Goal: Transaction & Acquisition: Purchase product/service

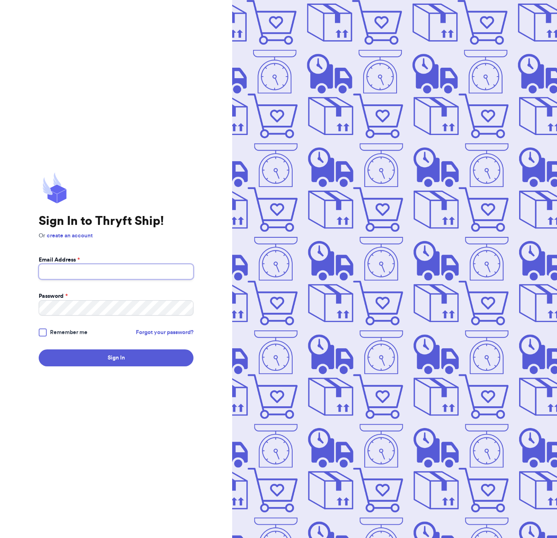
type input "[EMAIL_ADDRESS][DOMAIN_NAME]"
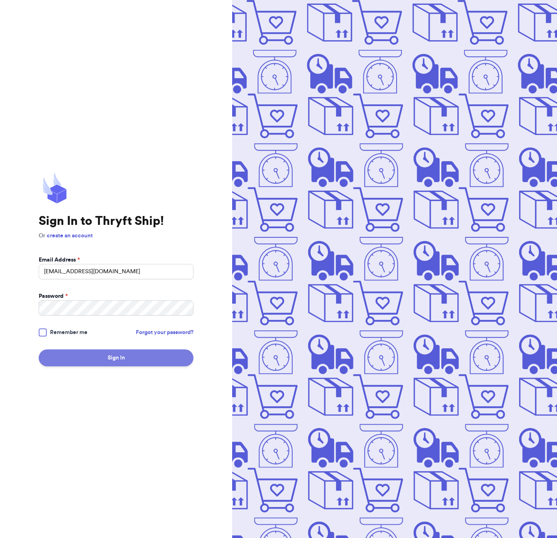
click at [154, 361] on button "Sign In" at bounding box center [116, 357] width 155 height 17
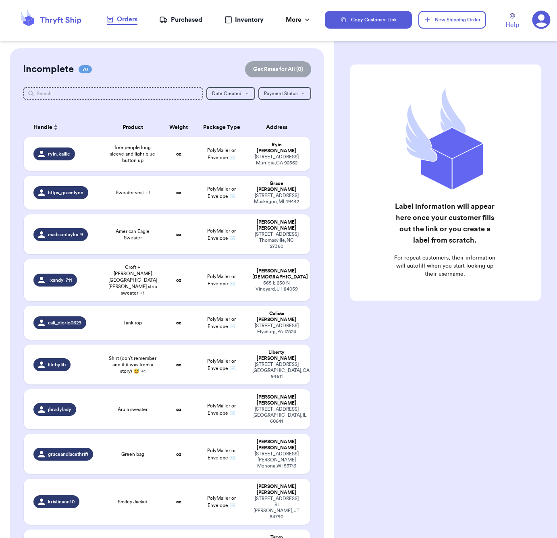
click at [127, 69] on div "Incomplete 70 Get Rates for All ( 0 )" at bounding box center [167, 69] width 288 height 16
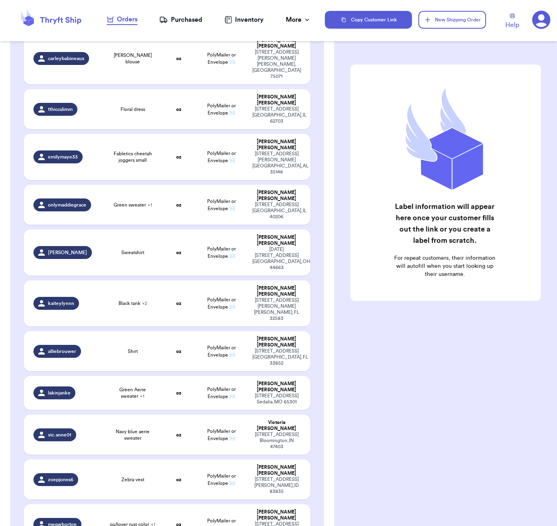
scroll to position [1606, 0]
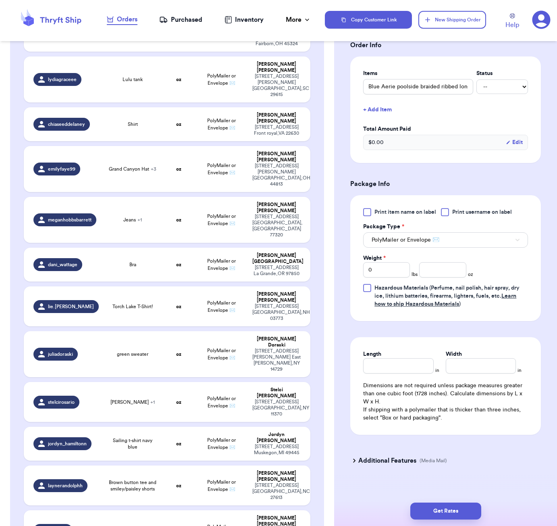
scroll to position [186, 0]
click at [447, 263] on input "number" at bounding box center [442, 270] width 47 height 15
type input "7"
click at [405, 364] on input "Length" at bounding box center [398, 366] width 70 height 15
type input "6"
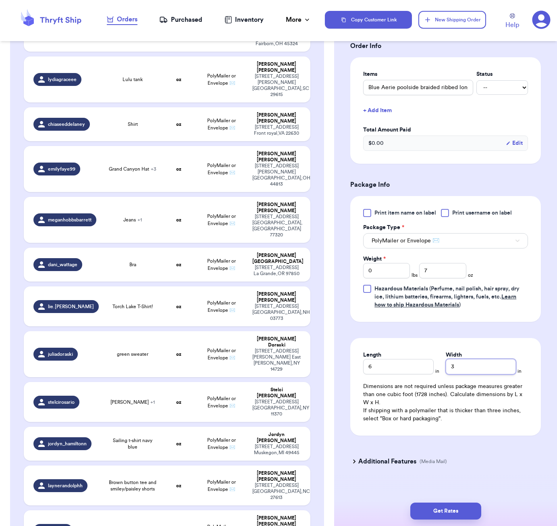
type input "3"
drag, startPoint x: 425, startPoint y: 374, endPoint x: 416, endPoint y: 370, distance: 10.1
click at [425, 382] on div "Dimensions are not required unless package measures greater than one cubic foot…" at bounding box center [445, 402] width 165 height 40
click at [405, 361] on input "6" at bounding box center [398, 366] width 70 height 15
type input "5"
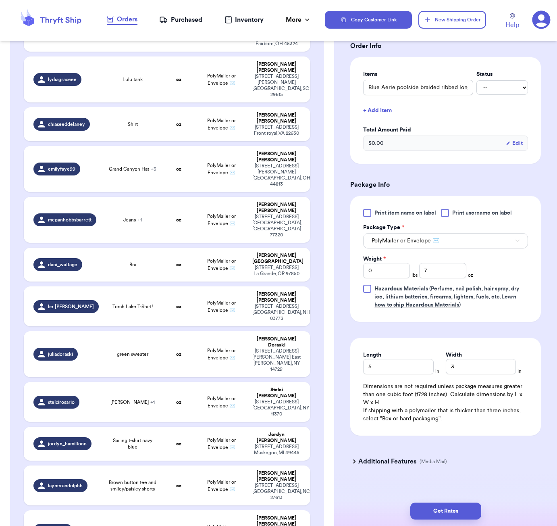
drag, startPoint x: 457, startPoint y: 509, endPoint x: 472, endPoint y: 488, distance: 25.7
click at [457, 509] on button "Get Rates" at bounding box center [445, 510] width 71 height 17
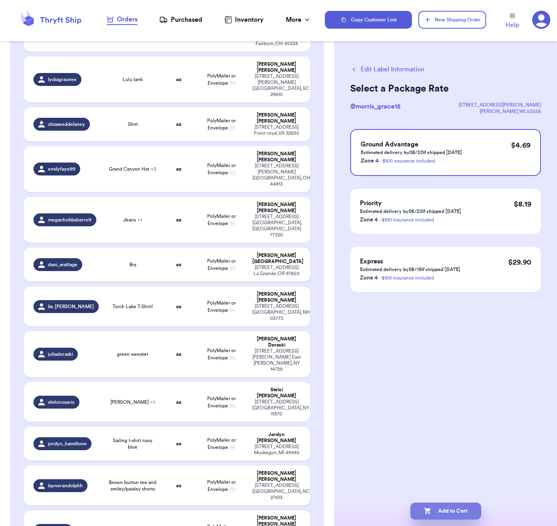
click at [471, 511] on button "Add to Cart" at bounding box center [445, 510] width 71 height 17
checkbox input "true"
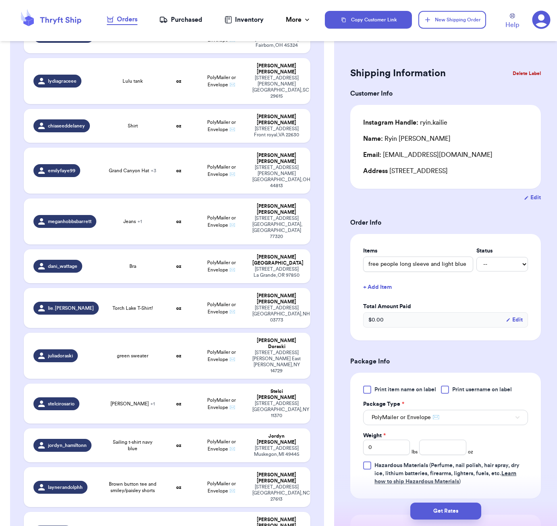
scroll to position [755, 0]
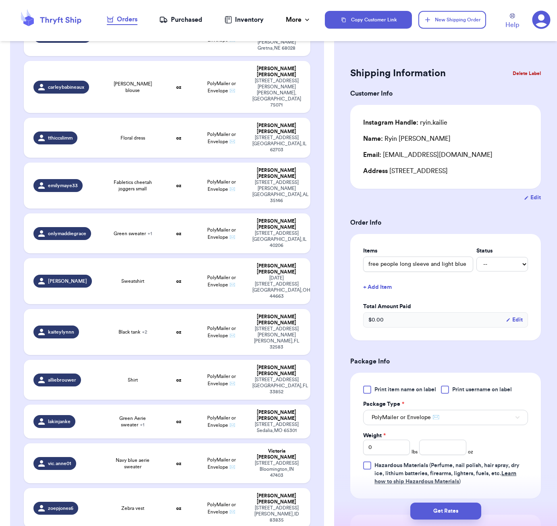
type input "pullover rust color"
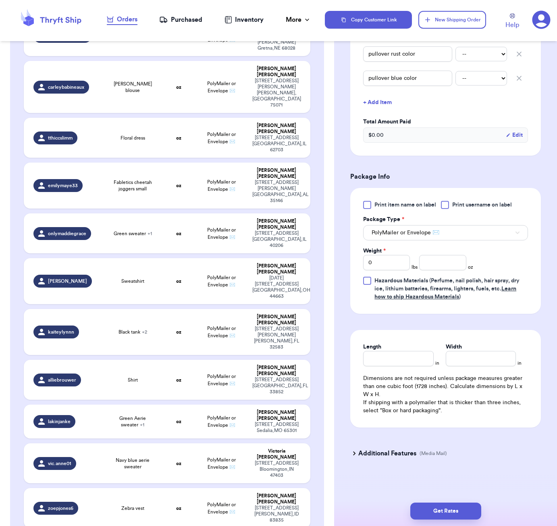
scroll to position [0, 0]
click at [437, 261] on input "number" at bounding box center [442, 262] width 47 height 15
type input "21"
click at [400, 360] on input "Length" at bounding box center [398, 358] width 70 height 15
type input "8"
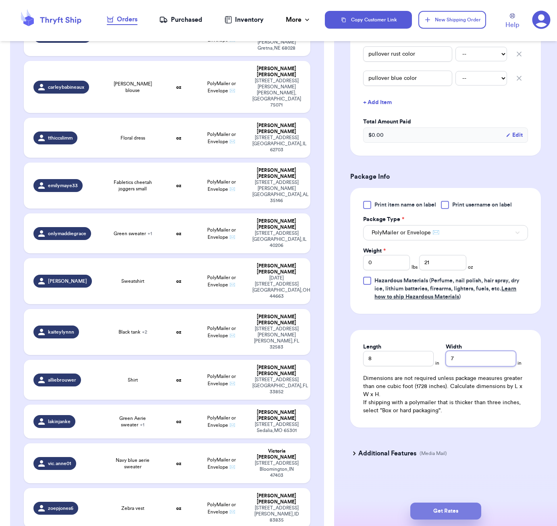
type input "7"
click at [459, 514] on button "Get Rates" at bounding box center [445, 510] width 71 height 17
type input "1"
type input "5"
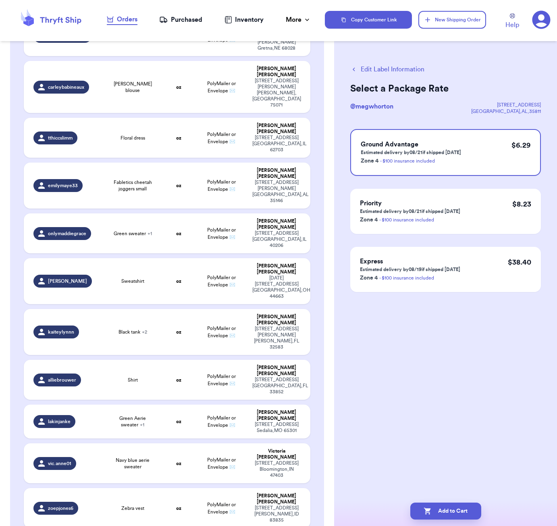
drag, startPoint x: 467, startPoint y: 508, endPoint x: 476, endPoint y: 497, distance: 14.2
click at [468, 508] on button "Add to Cart" at bounding box center [445, 510] width 71 height 17
checkbox input "true"
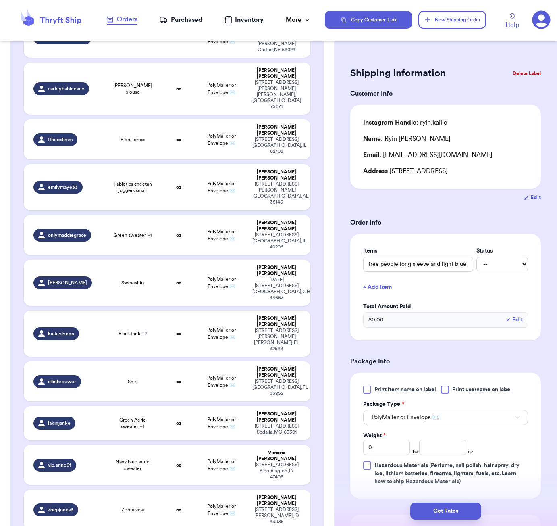
click at [447, 218] on form "Shipping Information Delete Label Customer Info Instagram Handle: ryin.kailie N…" at bounding box center [445, 358] width 191 height 589
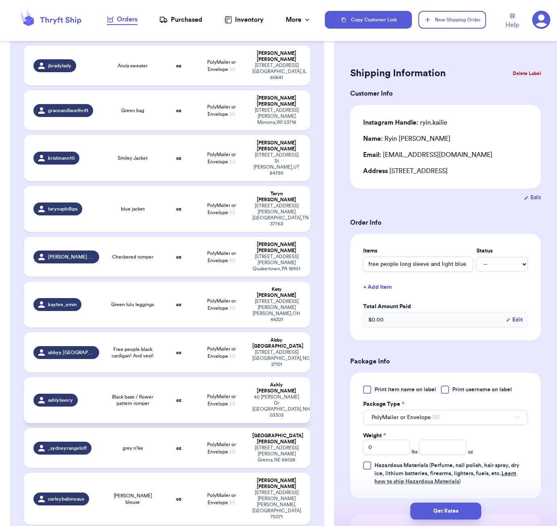
click at [180, 377] on td "oz" at bounding box center [178, 400] width 34 height 46
type input "Black base / flower pattern romper"
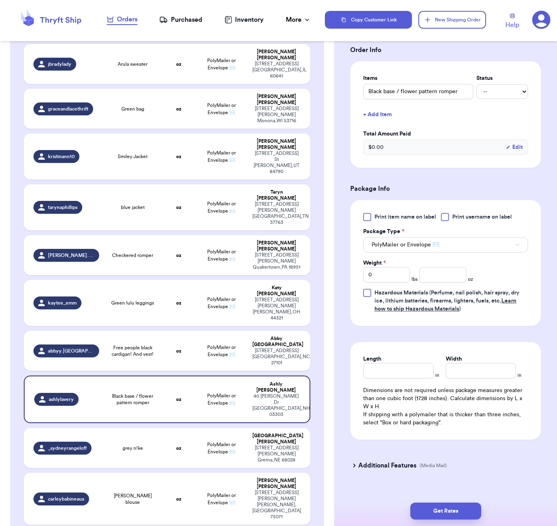
scroll to position [185, 0]
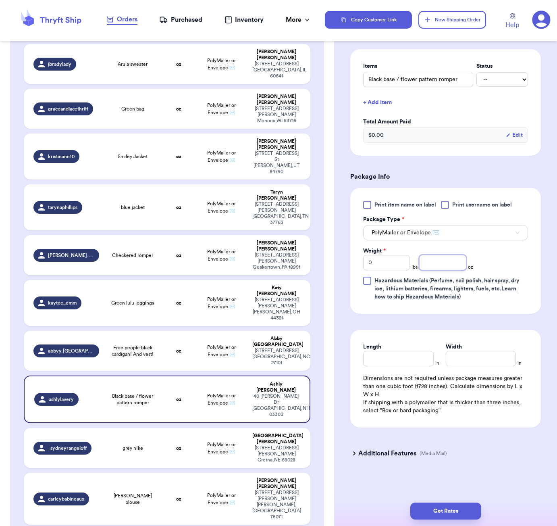
click at [440, 267] on input "number" at bounding box center [442, 262] width 47 height 15
type input "8"
click at [411, 356] on input "Length" at bounding box center [398, 358] width 70 height 15
type input "6"
type input "4"
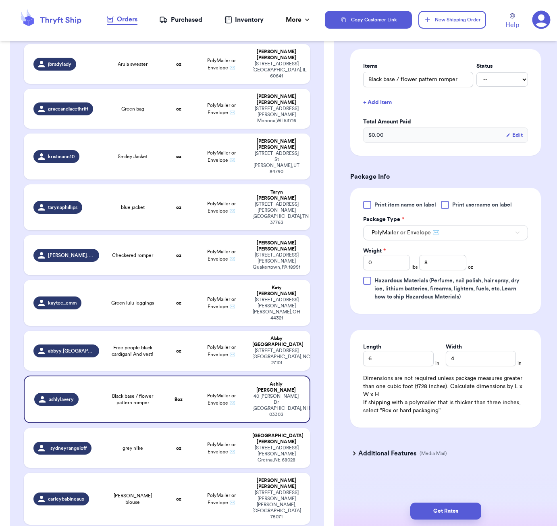
drag, startPoint x: 460, startPoint y: 515, endPoint x: 474, endPoint y: 488, distance: 30.5
click at [460, 515] on button "Get Rates" at bounding box center [445, 510] width 71 height 17
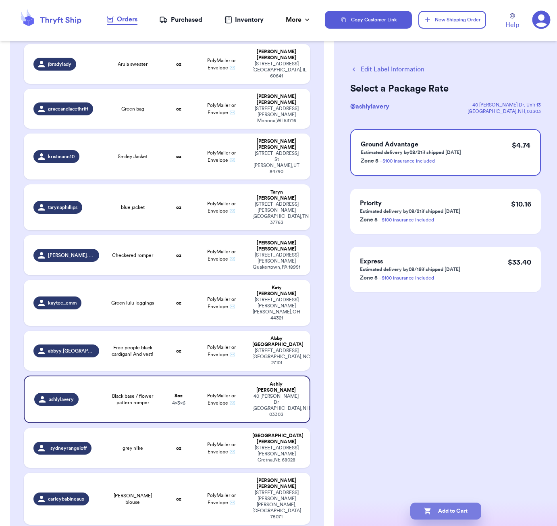
click at [448, 513] on button "Add to Cart" at bounding box center [445, 510] width 71 height 17
checkbox input "true"
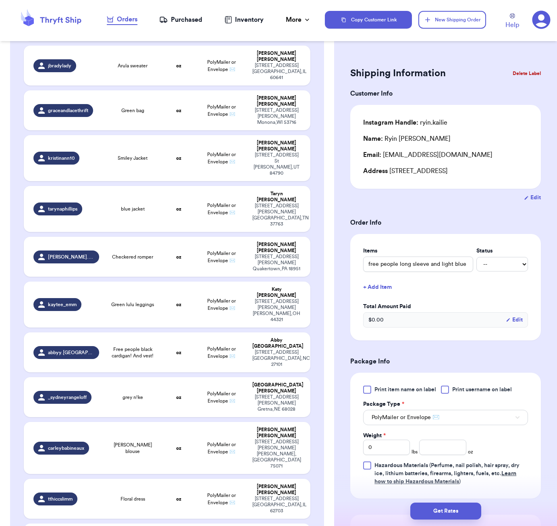
type input "Fabletics cheetah joggers small"
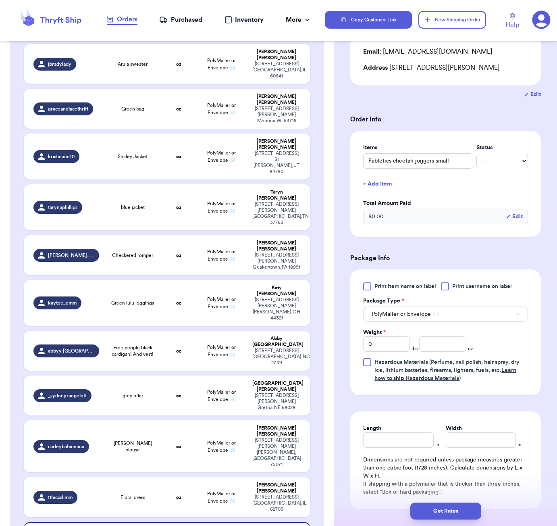
scroll to position [146, 0]
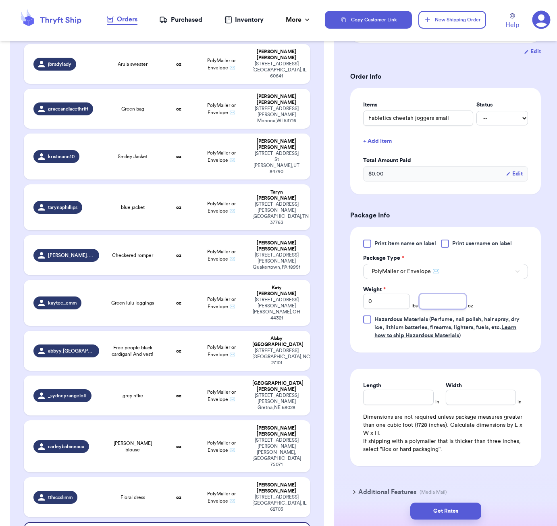
click at [440, 307] on input "number" at bounding box center [442, 300] width 47 height 15
type input "8"
click at [392, 395] on input "Length" at bounding box center [398, 396] width 70 height 15
type input "6"
type input "4"
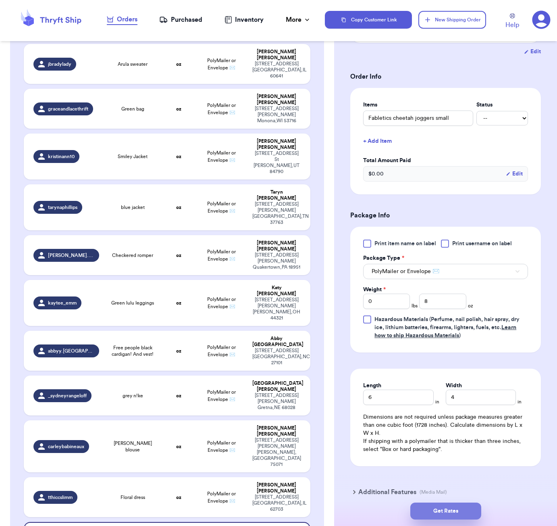
click at [448, 509] on button "Get Rates" at bounding box center [445, 510] width 71 height 17
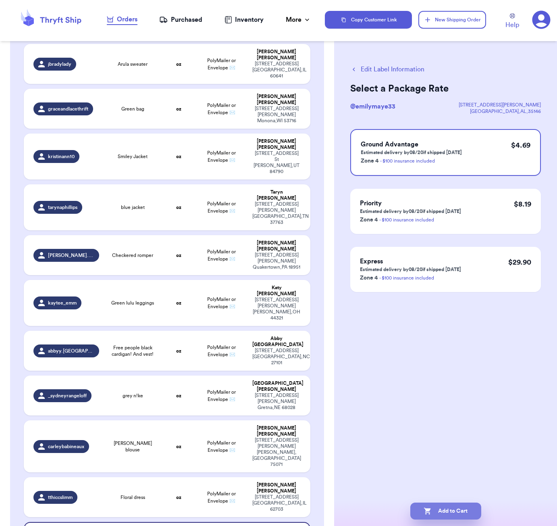
click at [438, 505] on button "Add to Cart" at bounding box center [445, 510] width 71 height 17
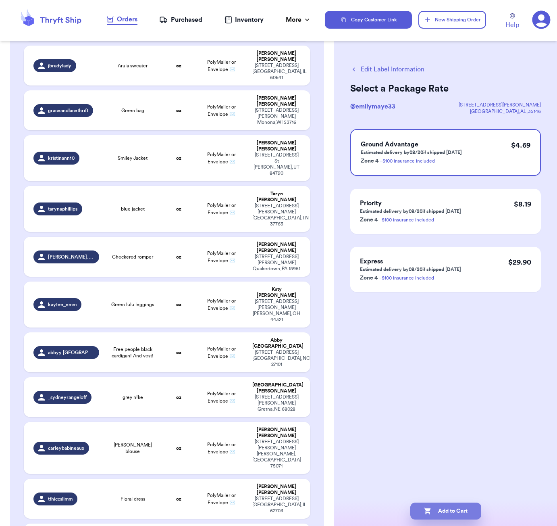
checkbox input "true"
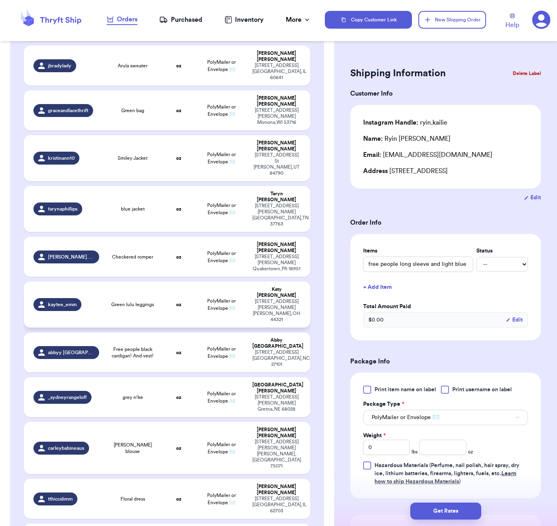
click at [156, 301] on div "Green lulu leggings" at bounding box center [133, 304] width 48 height 6
type input "Green lulu leggings"
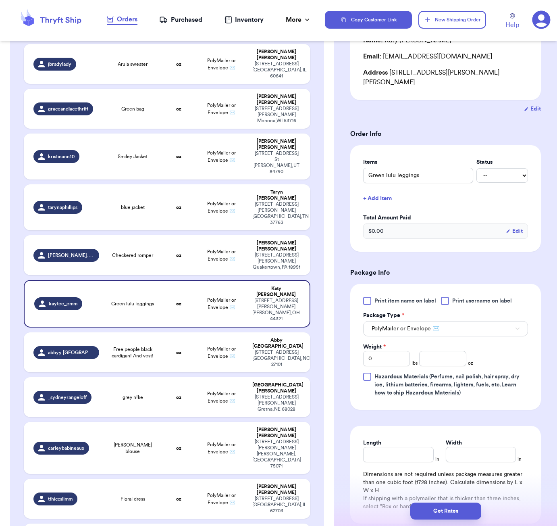
scroll to position [114, 0]
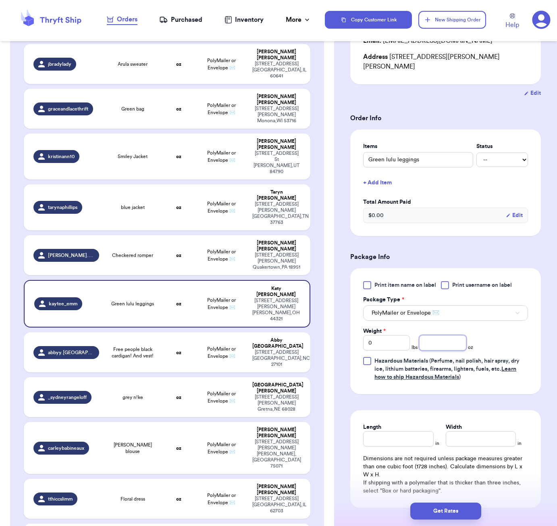
click at [428, 335] on input "number" at bounding box center [442, 342] width 47 height 15
type input "6"
type input "3"
click at [443, 337] on input "6" at bounding box center [442, 342] width 47 height 15
type input "8"
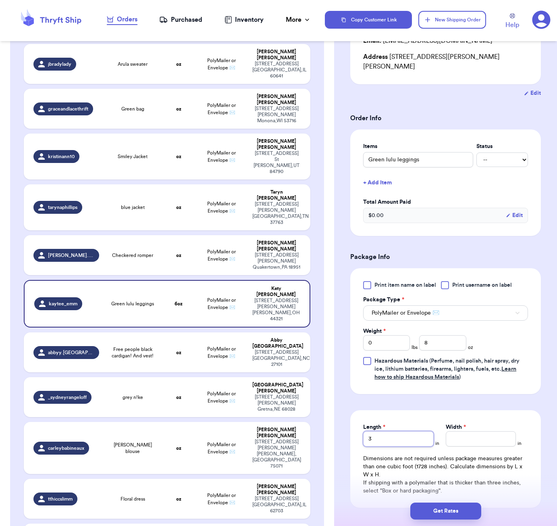
click at [391, 431] on input "3" at bounding box center [398, 438] width 70 height 15
type input "5"
type input "3"
click at [440, 500] on div "Get Rates" at bounding box center [445, 511] width 223 height 30
click at [449, 509] on button "Get Rates" at bounding box center [445, 510] width 71 height 17
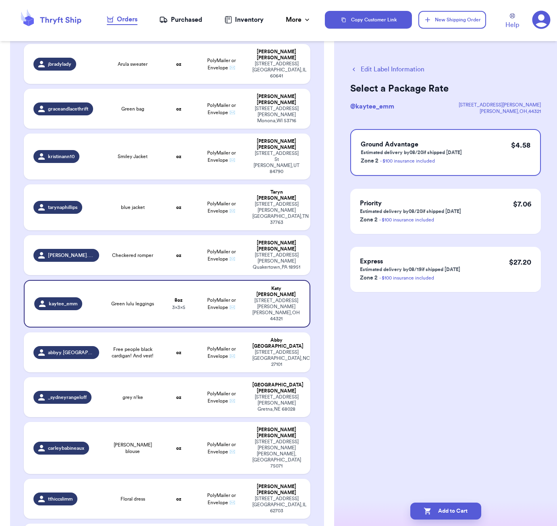
scroll to position [0, 0]
click at [464, 511] on button "Add to Cart" at bounding box center [445, 510] width 71 height 17
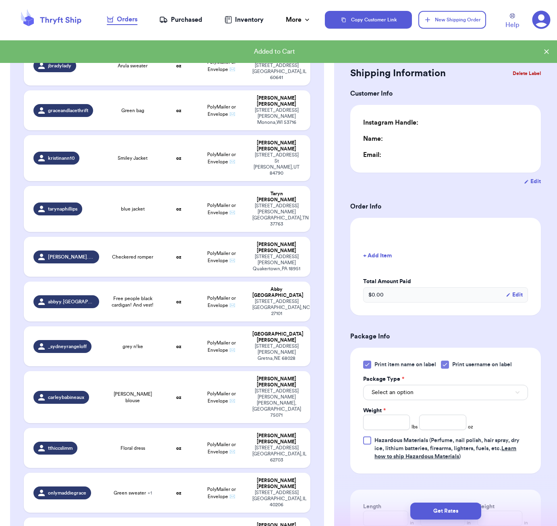
checkbox input "true"
type input "0"
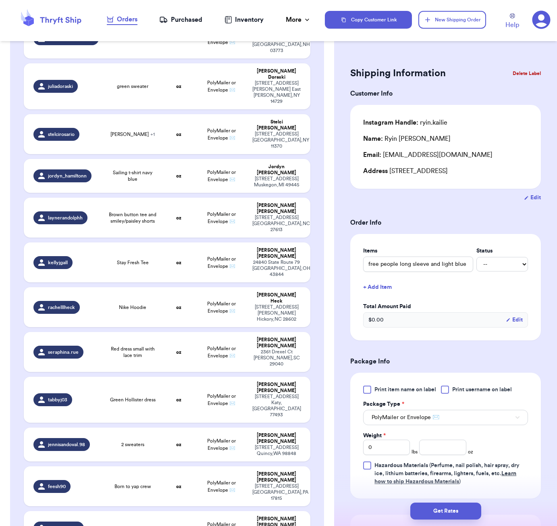
scroll to position [1677, 0]
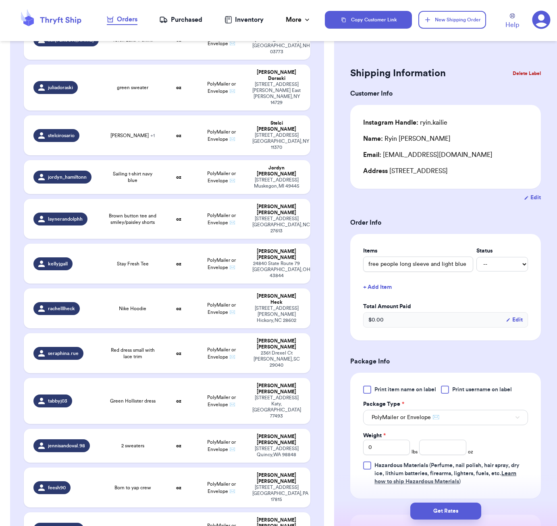
type input "Another Love sweater vest"
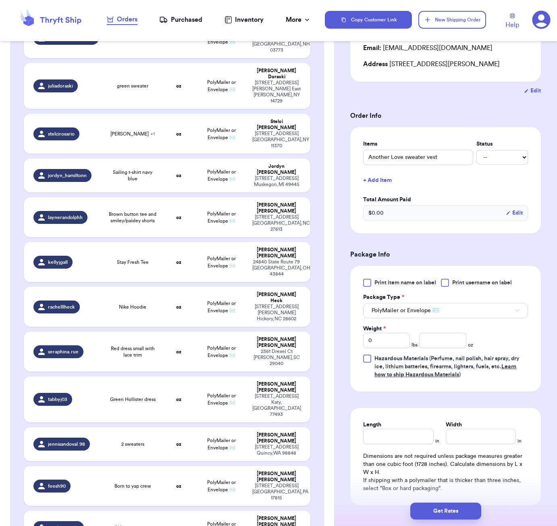
scroll to position [135, 0]
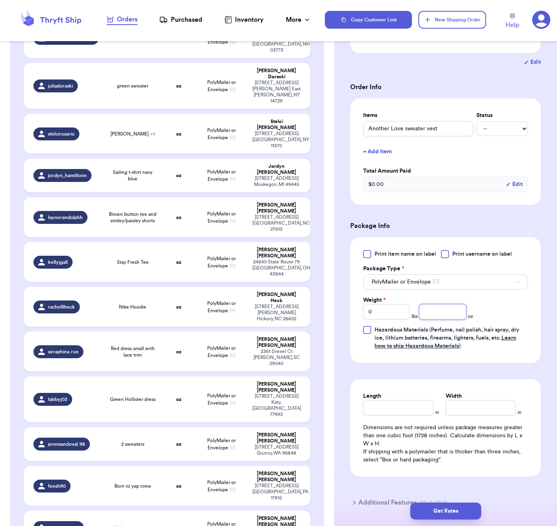
click at [446, 316] on input "number" at bounding box center [442, 311] width 47 height 15
type input "8"
click at [399, 415] on input "Length" at bounding box center [398, 407] width 70 height 15
type input "6"
type input "4"
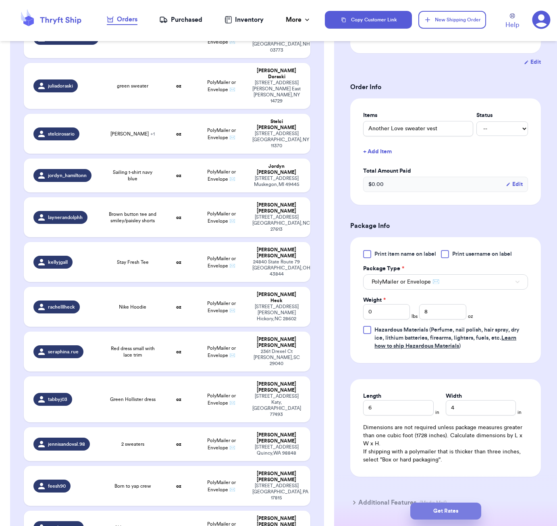
click at [442, 512] on button "Get Rates" at bounding box center [445, 510] width 71 height 17
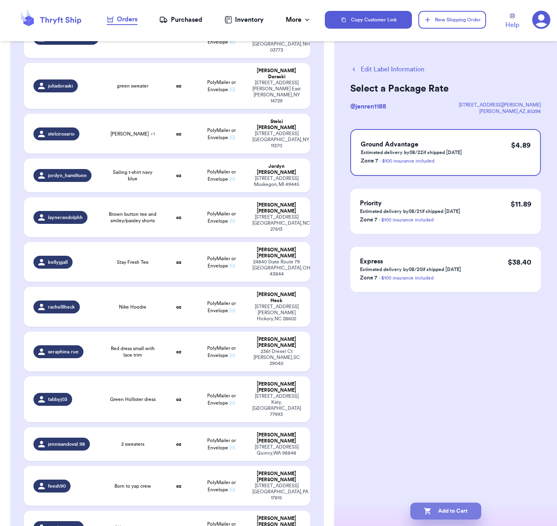
click at [455, 509] on button "Add to Cart" at bounding box center [445, 510] width 71 height 17
checkbox input "true"
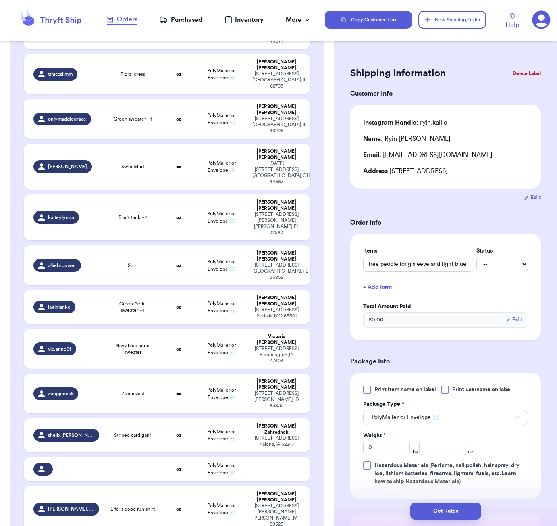
scroll to position [1541, 0]
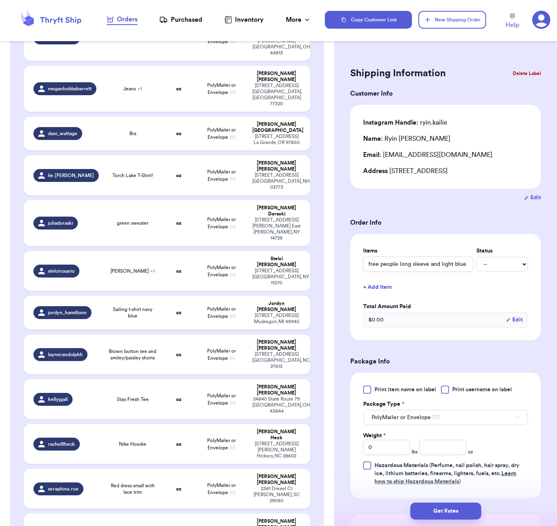
type input "[PERSON_NAME] the label dress"
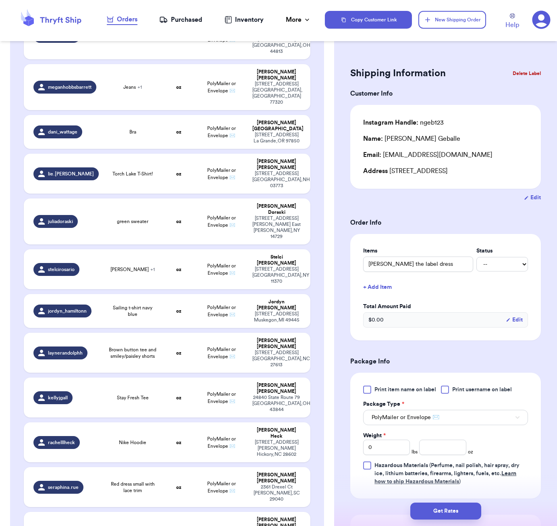
click at [380, 288] on button "+ Add Item" at bounding box center [445, 287] width 171 height 18
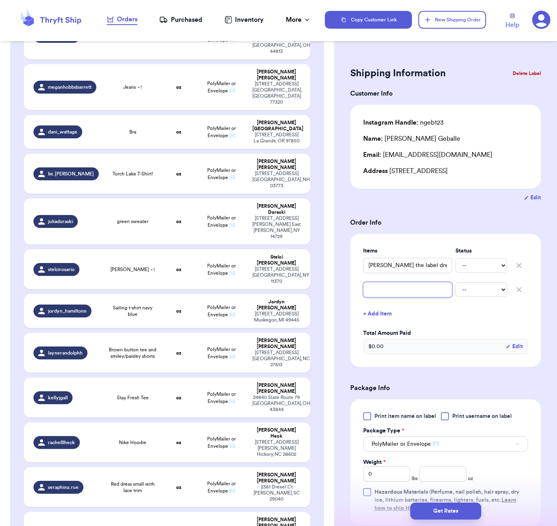
click at [385, 297] on input "text" at bounding box center [407, 289] width 89 height 15
type input "l"
type input "le"
type input "lev"
type input "levi"
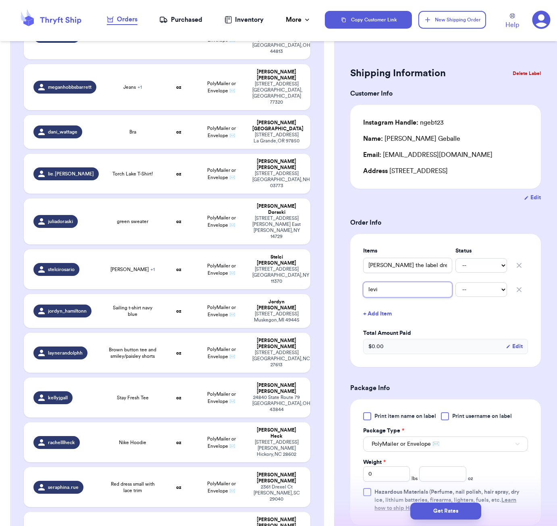
type input "levis"
type input "levis s"
type input "levis sh"
type input "levis sho"
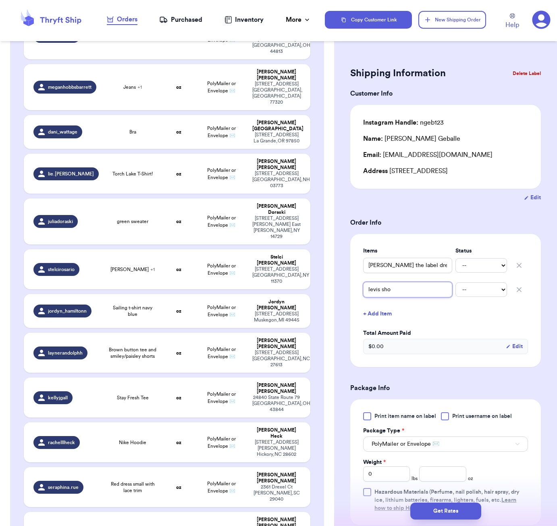
type input "levis shor"
type input "levis short"
type input "levis shorts"
click at [434, 468] on input "number" at bounding box center [442, 473] width 47 height 15
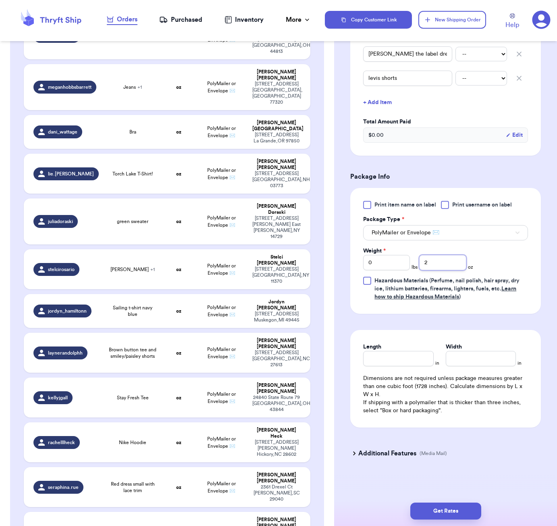
scroll to position [213, 0]
type input "28"
click at [395, 363] on input "Length" at bounding box center [398, 358] width 70 height 15
type input "7"
type input "6"
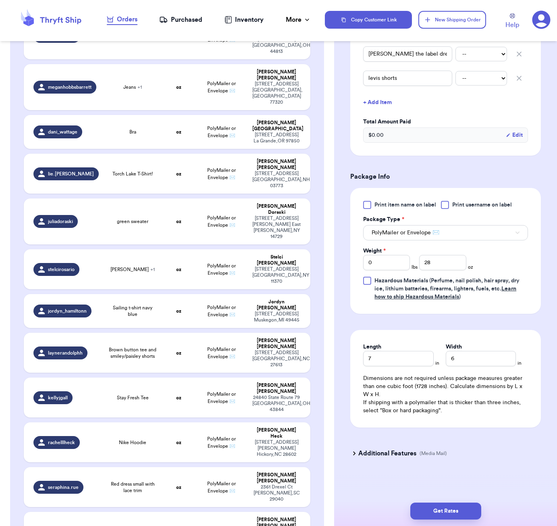
click at [461, 522] on div "Get Rates" at bounding box center [445, 511] width 223 height 30
click at [463, 515] on button "Get Rates" at bounding box center [445, 510] width 71 height 17
type input "1"
type input "12"
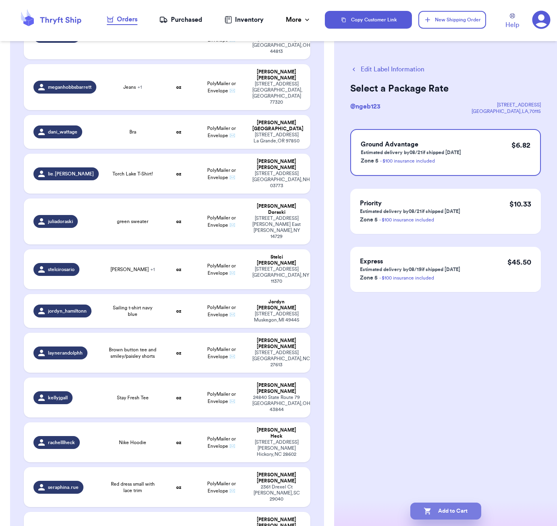
click at [457, 511] on button "Add to Cart" at bounding box center [445, 510] width 71 height 17
checkbox input "true"
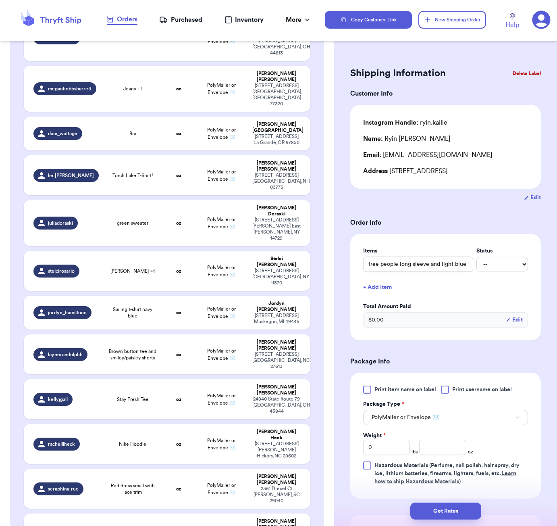
scroll to position [625, 0]
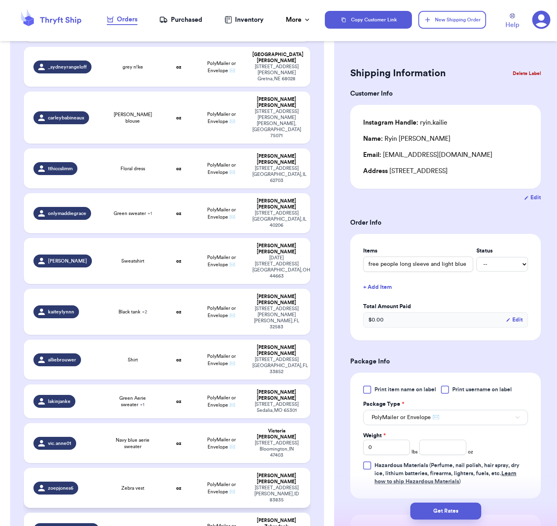
click at [110, 484] on div "Zebra vest" at bounding box center [133, 487] width 48 height 6
type input "Zebra vest"
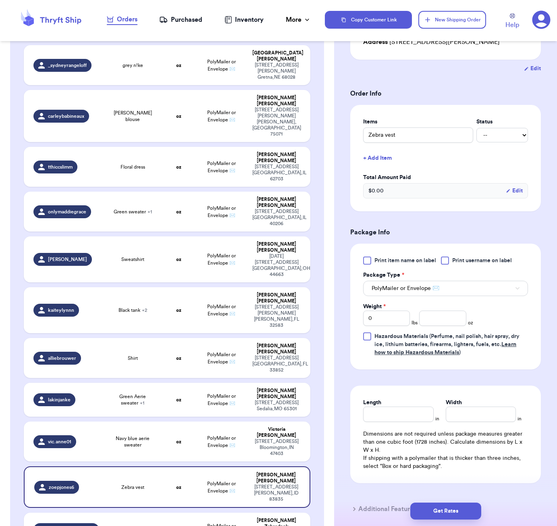
scroll to position [157, 0]
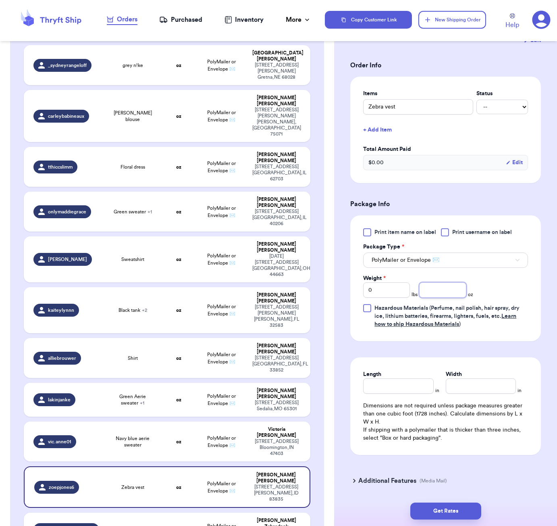
click at [436, 293] on input "number" at bounding box center [442, 289] width 47 height 15
type input "12"
click at [396, 397] on div "Length in Width in Dimensions are not required unless package measures greater …" at bounding box center [445, 406] width 191 height 98
click at [399, 387] on input "Length" at bounding box center [398, 385] width 70 height 15
type input "6"
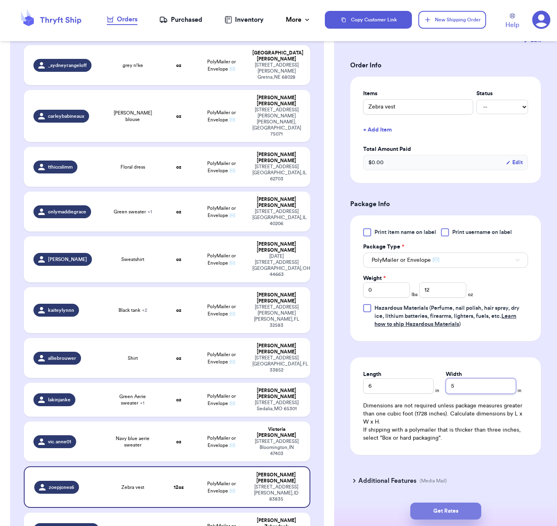
type input "5"
drag, startPoint x: 451, startPoint y: 513, endPoint x: 480, endPoint y: 455, distance: 64.5
click at [451, 513] on button "Get Rates" at bounding box center [445, 510] width 71 height 17
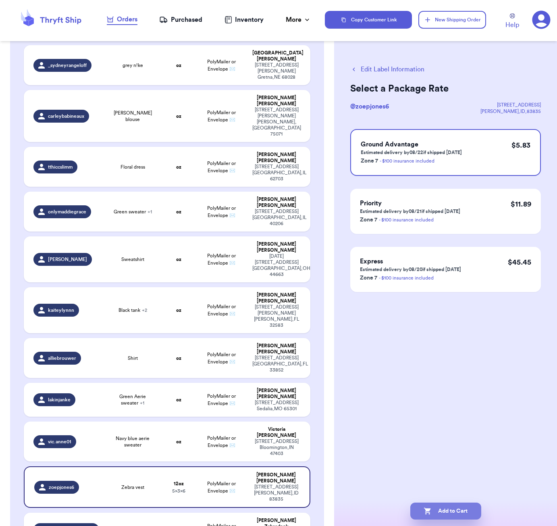
click at [449, 508] on button "Add to Cart" at bounding box center [445, 510] width 71 height 17
checkbox input "true"
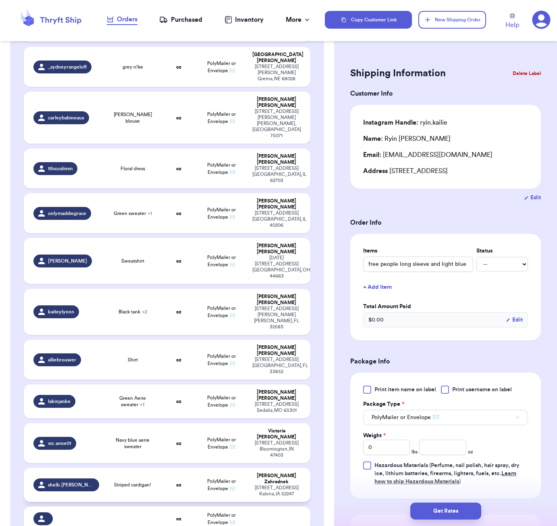
click at [151, 481] on span "Striped cardigan!" at bounding box center [132, 484] width 37 height 6
type input "Striped cardigan!"
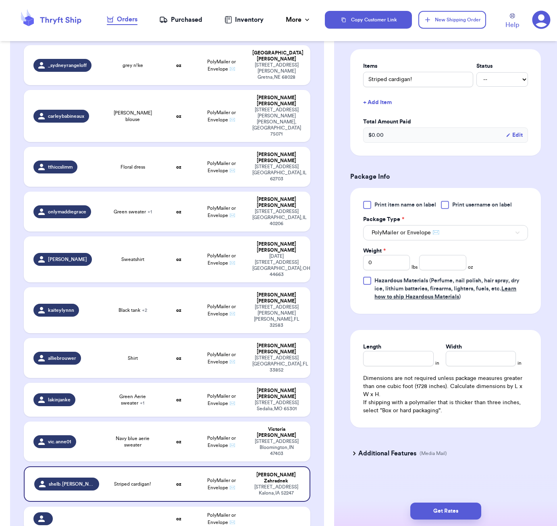
scroll to position [186, 0]
click at [451, 265] on input "number" at bounding box center [442, 262] width 47 height 15
type input "19"
click at [390, 356] on input "Length" at bounding box center [398, 358] width 70 height 15
type input "8"
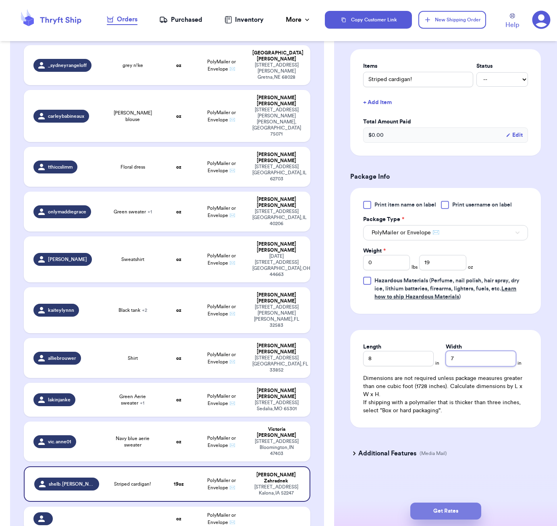
type input "7"
drag, startPoint x: 466, startPoint y: 508, endPoint x: 473, endPoint y: 484, distance: 25.0
click at [466, 508] on button "Get Rates" at bounding box center [445, 510] width 71 height 17
type input "1"
type input "3"
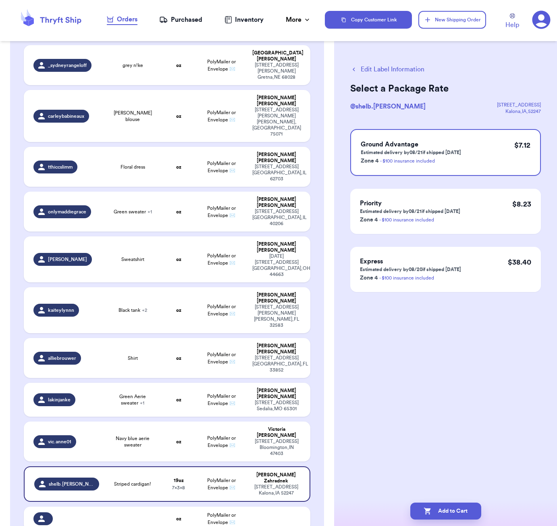
scroll to position [0, 0]
drag, startPoint x: 459, startPoint y: 508, endPoint x: 470, endPoint y: 455, distance: 54.1
click at [459, 508] on button "Add to Cart" at bounding box center [445, 510] width 71 height 17
checkbox input "true"
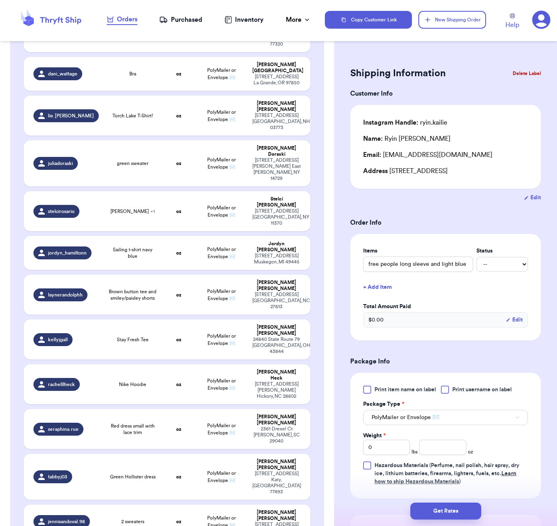
scroll to position [405, 0]
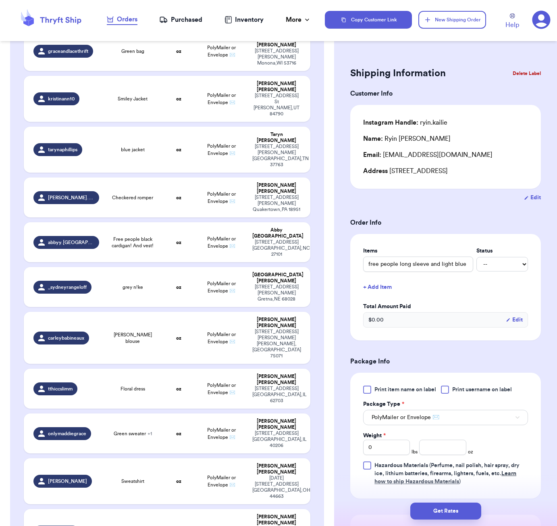
click at [148, 413] on td "Green sweater + 1" at bounding box center [132, 433] width 57 height 40
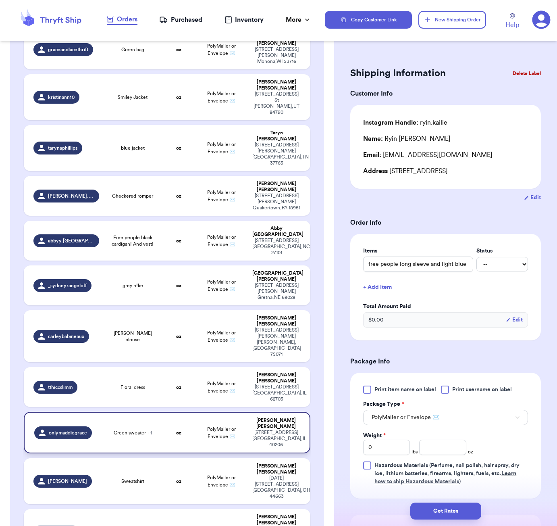
type input "Green sweater"
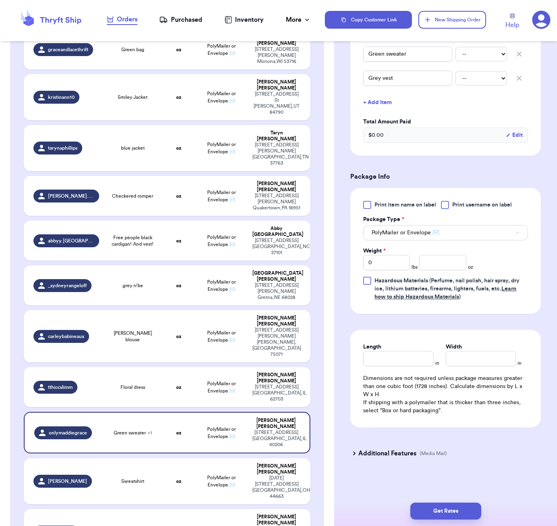
scroll to position [222, 0]
click at [436, 261] on input "number" at bounding box center [442, 262] width 47 height 15
type input "26"
click at [412, 363] on input "Length" at bounding box center [398, 358] width 70 height 15
type input "9"
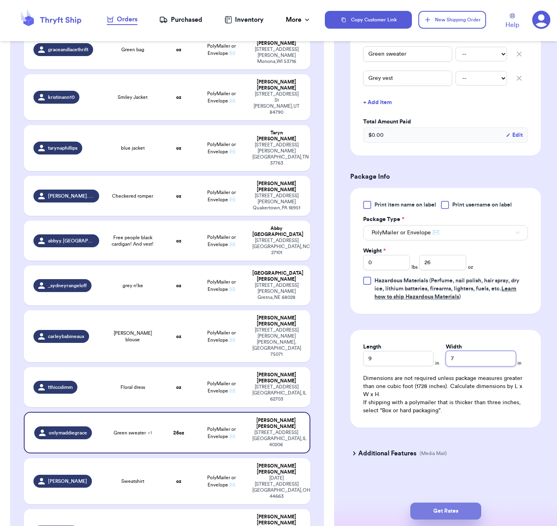
type input "7"
click at [441, 509] on button "Get Rates" at bounding box center [445, 510] width 71 height 17
type input "1"
type input "10"
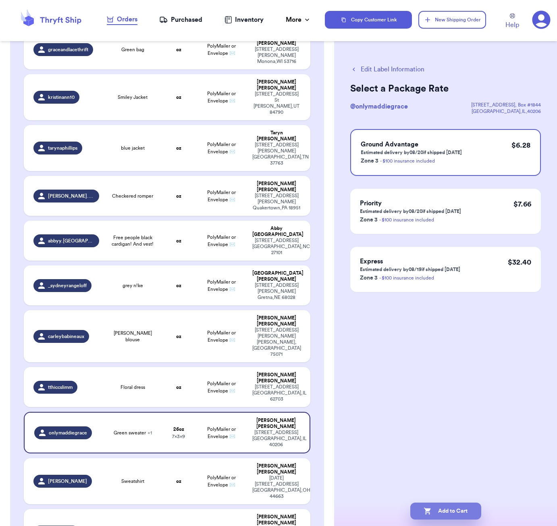
click at [445, 505] on button "Add to Cart" at bounding box center [445, 510] width 71 height 17
checkbox input "true"
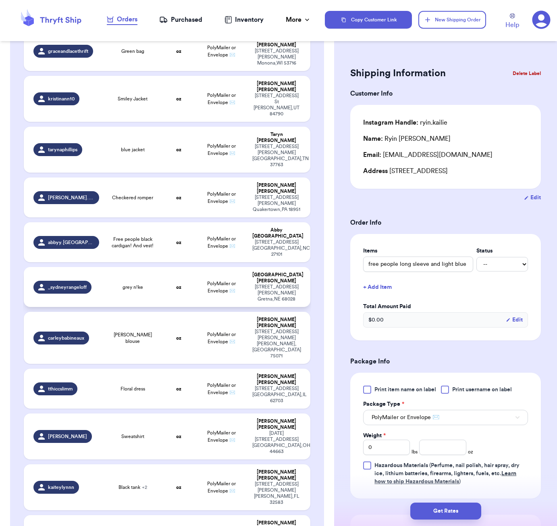
click at [162, 267] on td "oz" at bounding box center [178, 287] width 34 height 40
type input "grey n!ke"
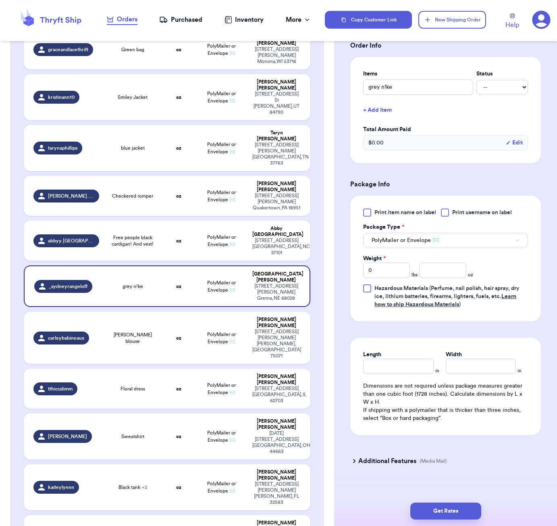
scroll to position [186, 0]
drag, startPoint x: 432, startPoint y: 267, endPoint x: 438, endPoint y: 268, distance: 5.7
click at [432, 267] on input "number" at bounding box center [442, 270] width 47 height 15
type input "9"
click at [384, 359] on input "Length" at bounding box center [398, 366] width 70 height 15
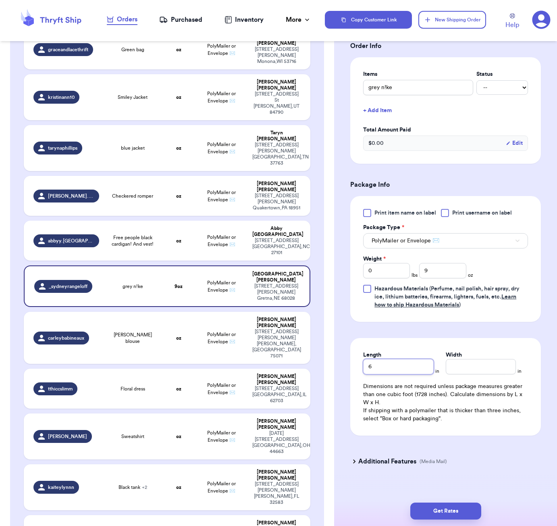
type input "6"
type input "5"
click at [461, 513] on button "Get Rates" at bounding box center [445, 510] width 71 height 17
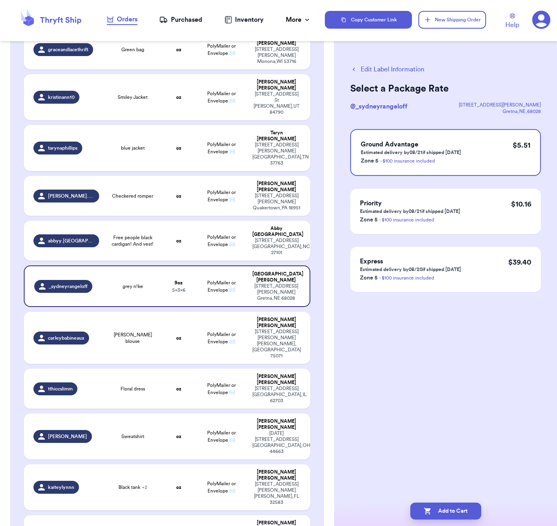
scroll to position [0, 0]
click at [456, 516] on button "Add to Cart" at bounding box center [445, 510] width 71 height 17
checkbox input "true"
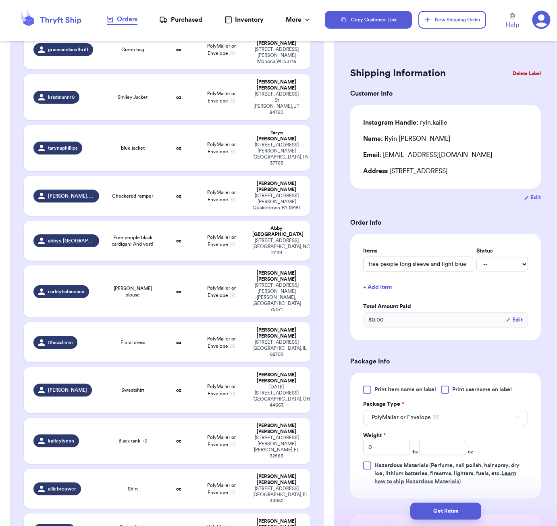
type input "Navy blue aerie sweater"
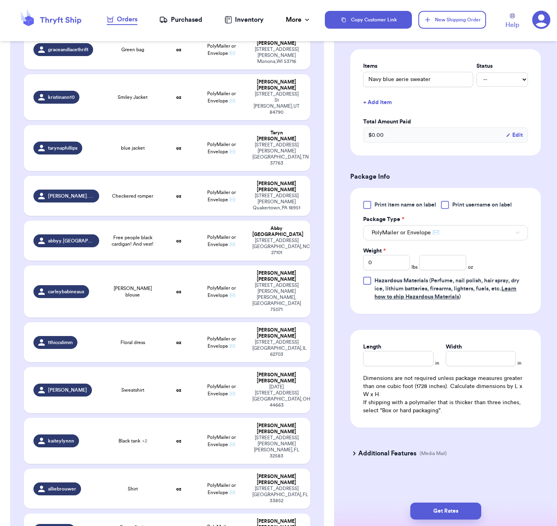
scroll to position [186, 0]
click at [451, 264] on input "number" at bounding box center [442, 262] width 47 height 15
type input "14"
click at [388, 355] on input "Length" at bounding box center [398, 358] width 70 height 15
type input "7"
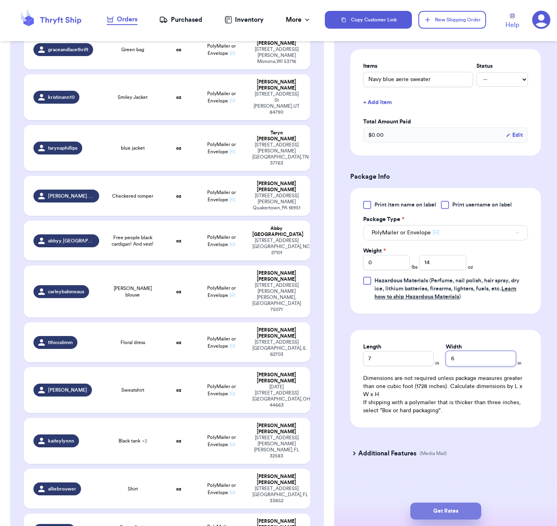
type input "6"
click at [468, 508] on button "Get Rates" at bounding box center [445, 510] width 71 height 17
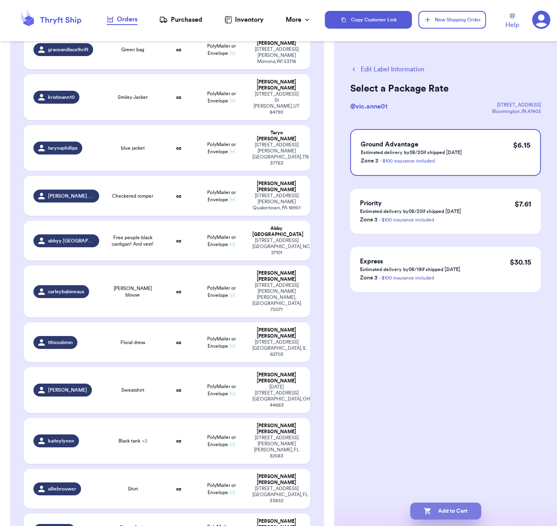
click at [444, 515] on button "Add to Cart" at bounding box center [445, 510] width 71 height 17
checkbox input "true"
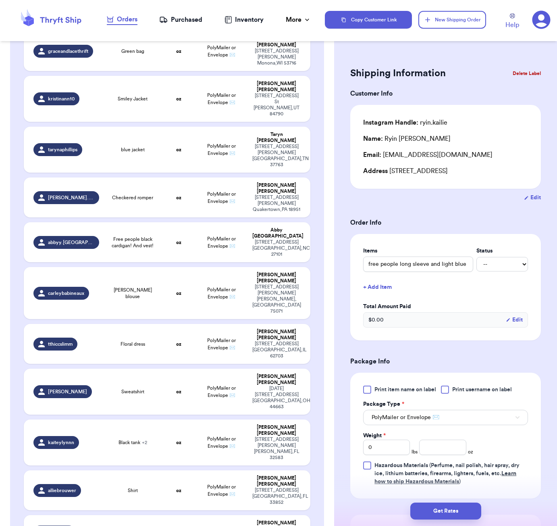
scroll to position [99, 0]
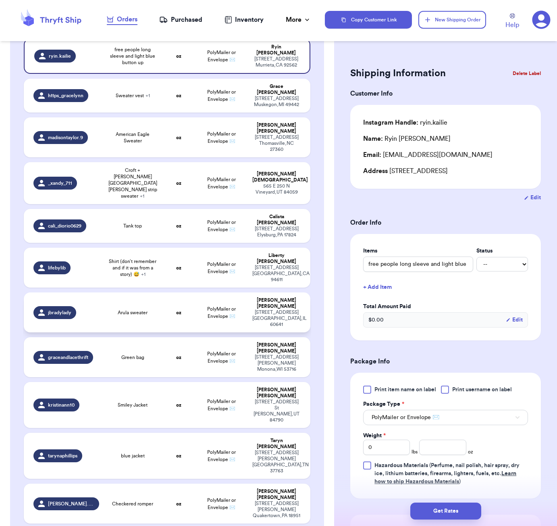
click at [145, 292] on td "Arula sweater" at bounding box center [132, 312] width 57 height 40
type input "Arula sweater"
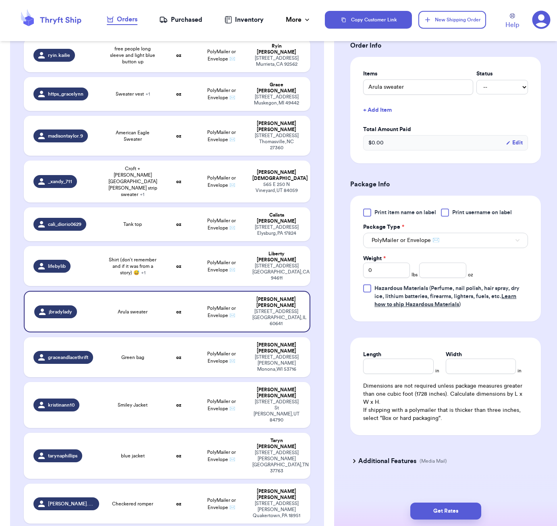
scroll to position [186, 0]
click at [445, 263] on input "number" at bounding box center [442, 270] width 47 height 15
type input "19"
click at [401, 359] on input "Length" at bounding box center [398, 366] width 70 height 15
type input "8"
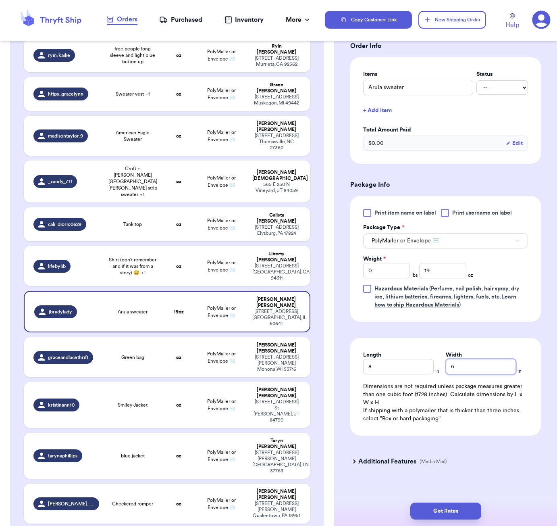
type input "6"
click at [382, 359] on input "8" at bounding box center [398, 366] width 70 height 15
type input "7"
click at [471, 507] on button "Get Rates" at bounding box center [445, 510] width 71 height 17
type input "1"
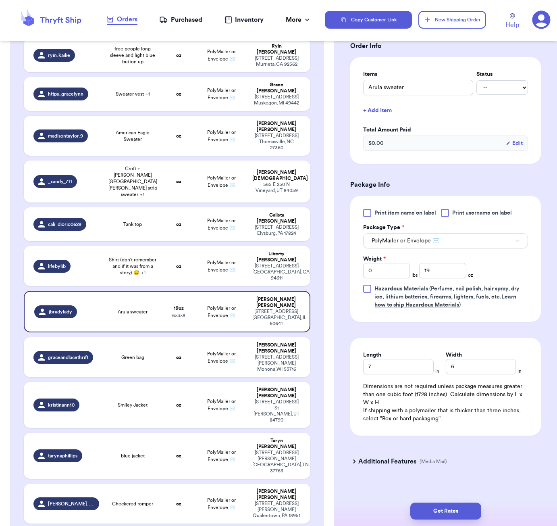
type input "3"
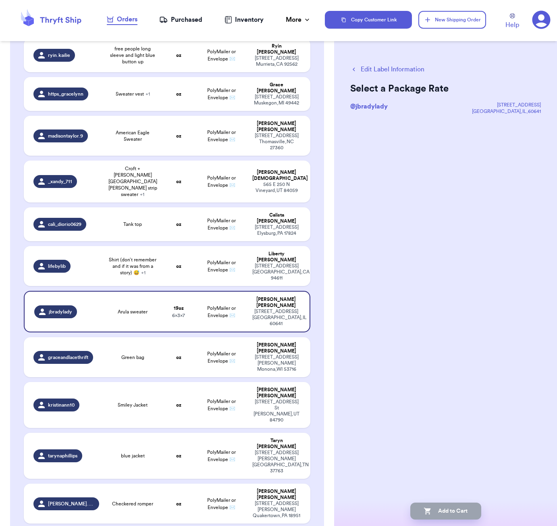
scroll to position [0, 0]
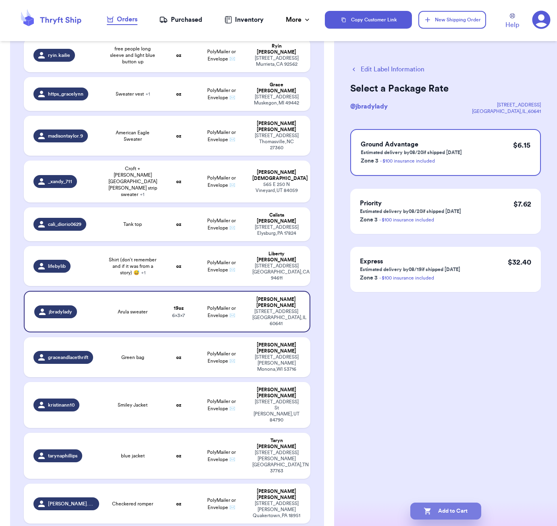
click at [446, 513] on button "Add to Cart" at bounding box center [445, 510] width 71 height 17
checkbox input "true"
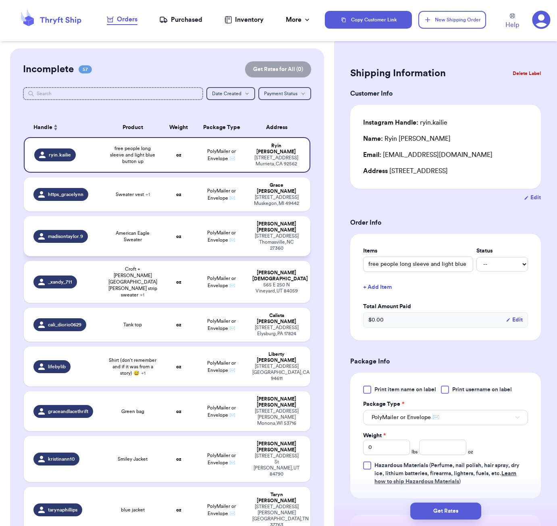
click at [143, 236] on span "American Eagle Sweater" at bounding box center [133, 236] width 48 height 13
type input "American Eagle Sweater"
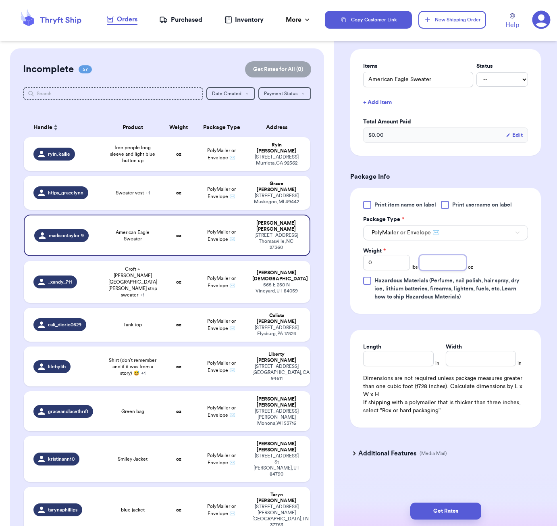
scroll to position [186, 0]
click at [432, 261] on input "number" at bounding box center [442, 262] width 47 height 15
type input "12"
click at [381, 353] on input "Length" at bounding box center [398, 358] width 70 height 15
type input "6"
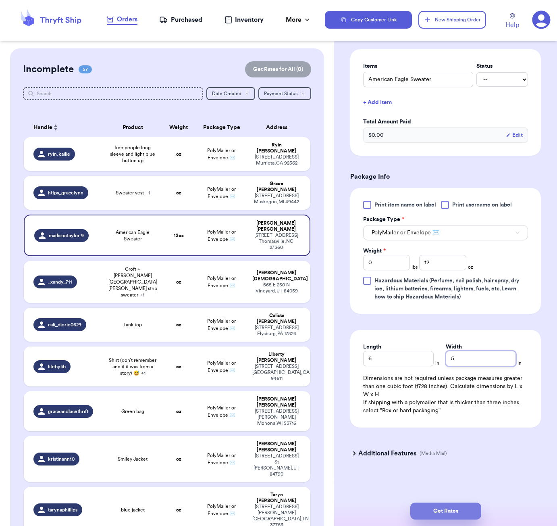
type input "5"
click at [453, 508] on button "Get Rates" at bounding box center [445, 510] width 71 height 17
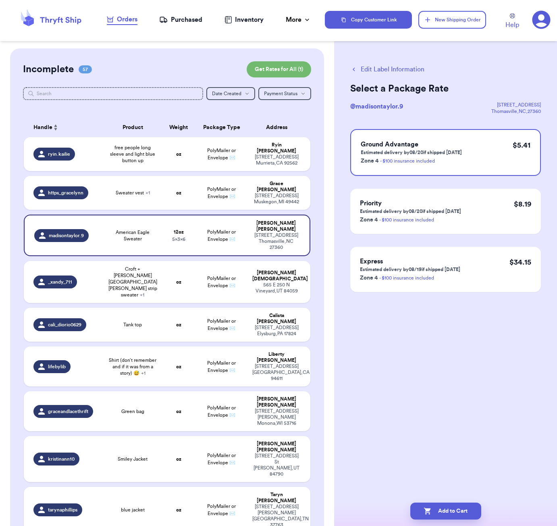
scroll to position [0, 0]
click at [449, 511] on button "Add to Cart" at bounding box center [445, 510] width 71 height 17
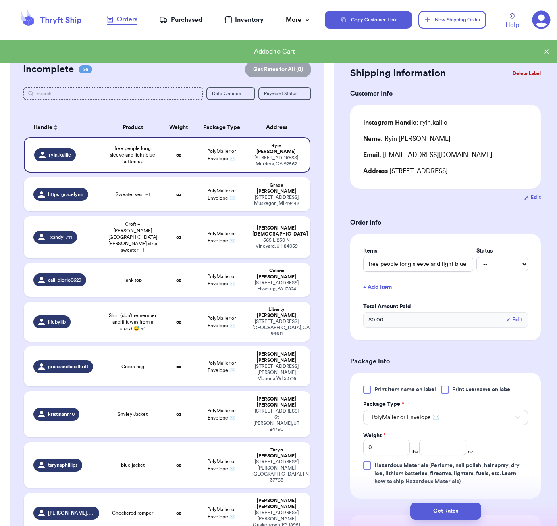
checkbox input "true"
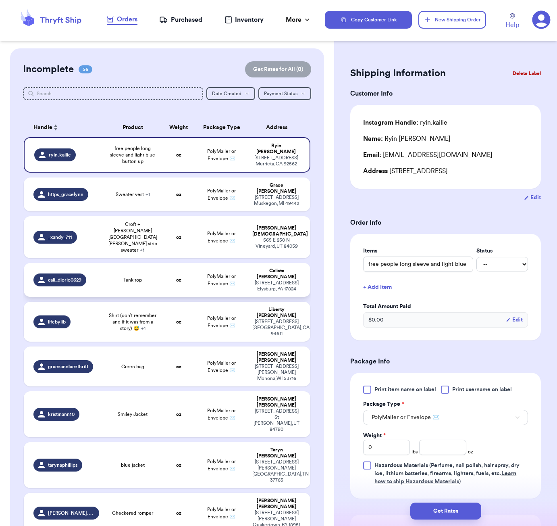
click at [113, 270] on td "Tank top" at bounding box center [132, 280] width 57 height 34
type input "Tank top"
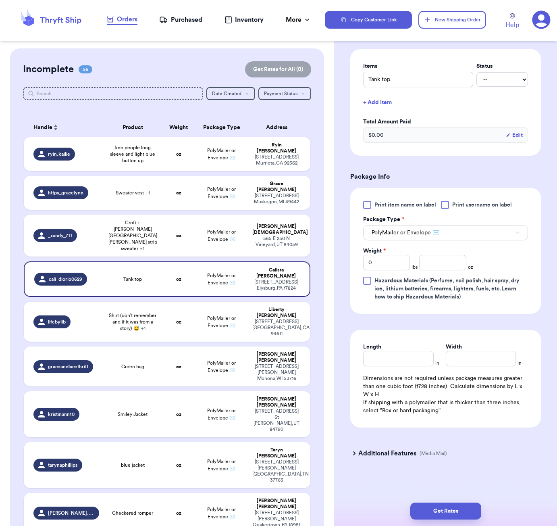
scroll to position [186, 0]
click at [432, 264] on input "number" at bounding box center [442, 262] width 47 height 15
type input "4"
click at [385, 361] on input "Length" at bounding box center [398, 358] width 70 height 15
type input "5"
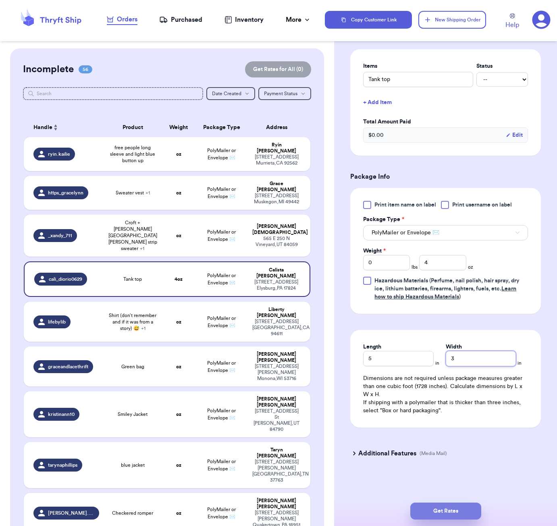
type input "3"
click at [444, 505] on button "Get Rates" at bounding box center [445, 510] width 71 height 17
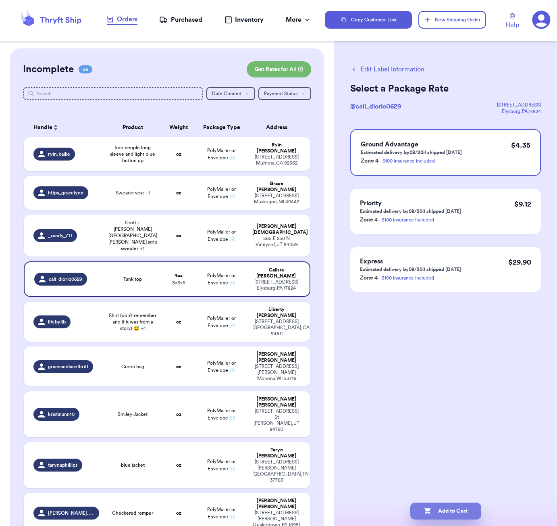
click at [469, 514] on button "Add to Cart" at bounding box center [445, 510] width 71 height 17
checkbox input "true"
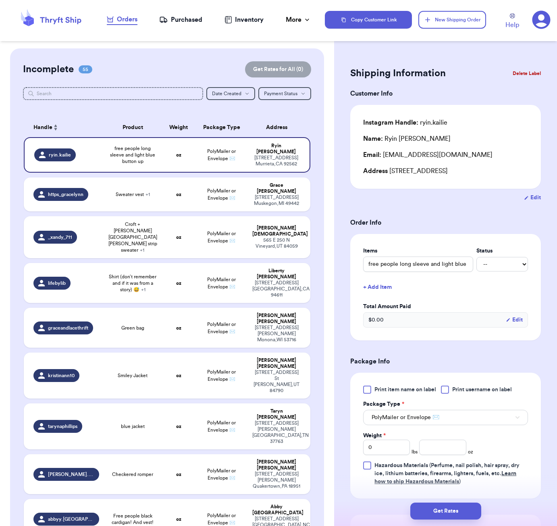
scroll to position [1404, 0]
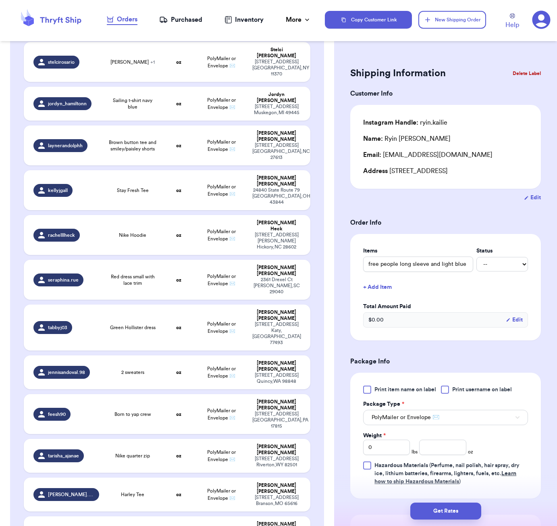
type input "commission pieces"
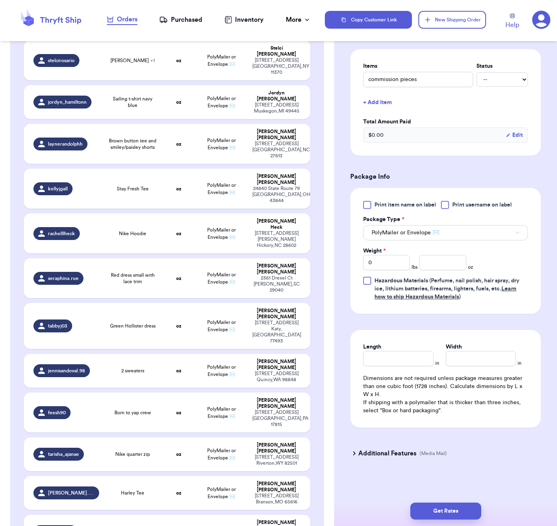
scroll to position [186, 0]
click at [451, 265] on input "number" at bounding box center [442, 262] width 47 height 15
type input "8"
click at [409, 358] on input "Length" at bounding box center [398, 358] width 70 height 15
type input "6"
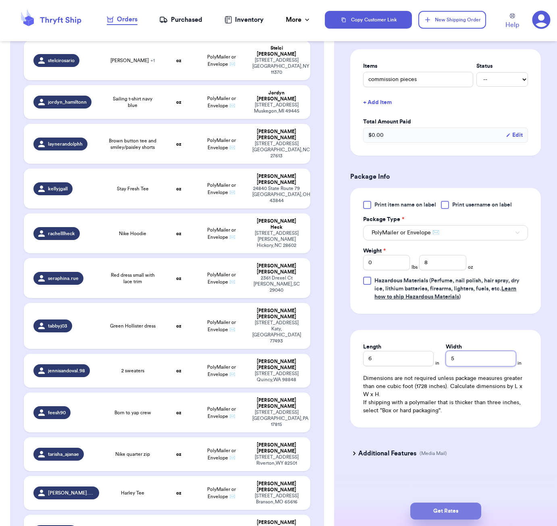
type input "5"
click at [457, 514] on button "Get Rates" at bounding box center [445, 510] width 71 height 17
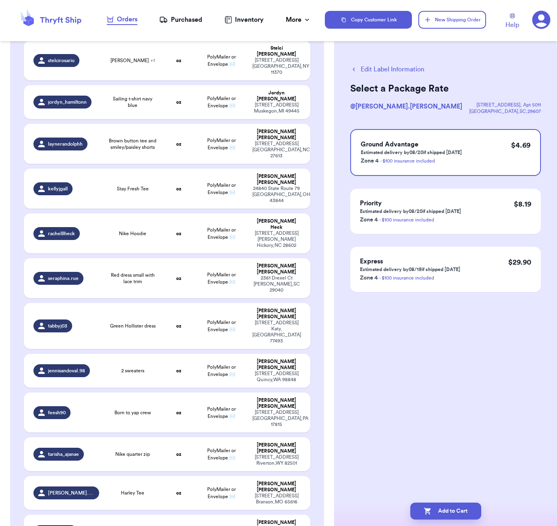
scroll to position [0, 0]
drag, startPoint x: 444, startPoint y: 508, endPoint x: 470, endPoint y: 447, distance: 66.6
click at [444, 508] on button "Add to Cart" at bounding box center [445, 510] width 71 height 17
checkbox input "true"
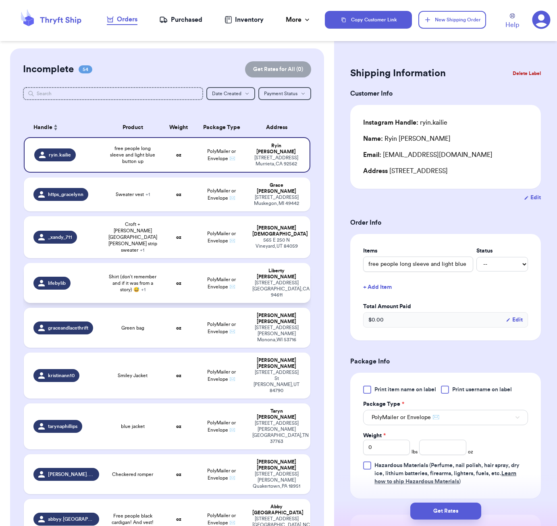
click at [182, 263] on td "oz" at bounding box center [178, 283] width 34 height 40
type input "Shirt (don’t remember and if it was from a story) 😅"
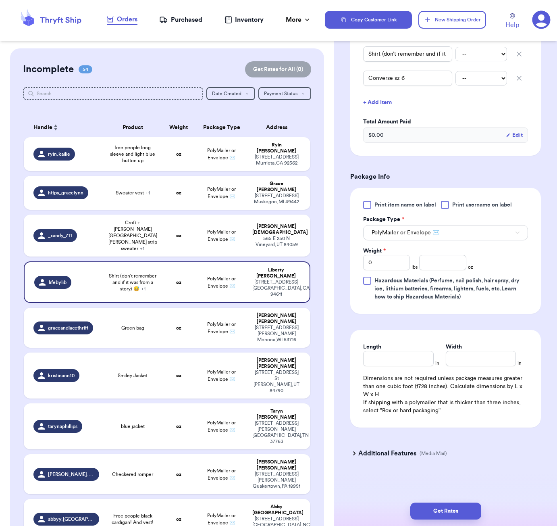
scroll to position [213, 0]
click at [439, 264] on input "number" at bounding box center [442, 262] width 47 height 15
type input "32"
drag, startPoint x: 397, startPoint y: 370, endPoint x: 397, endPoint y: 366, distance: 4.1
click at [397, 369] on div "Length in Width in Dimensions are not required unless package measures greater …" at bounding box center [445, 379] width 191 height 98
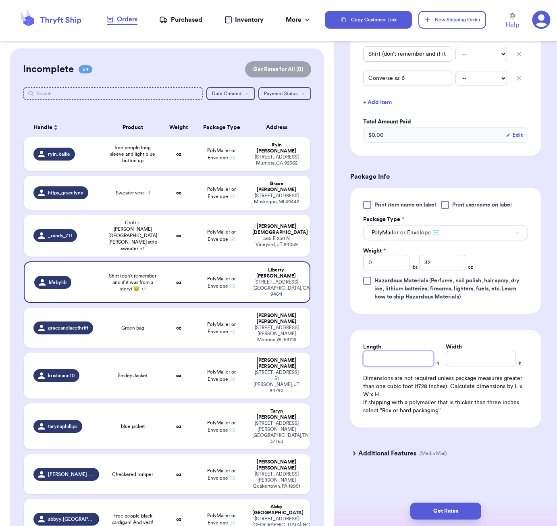
click at [396, 361] on input "Length" at bounding box center [398, 358] width 70 height 15
type input "8"
type input "7"
click at [471, 360] on input "Width *" at bounding box center [481, 358] width 70 height 15
type input "8"
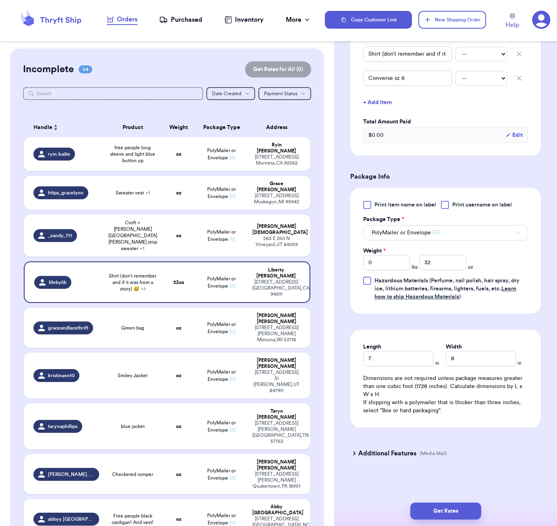
drag, startPoint x: 462, startPoint y: 508, endPoint x: 486, endPoint y: 486, distance: 32.3
click at [463, 507] on button "Get Rates" at bounding box center [445, 510] width 71 height 17
type input "2"
type input "0"
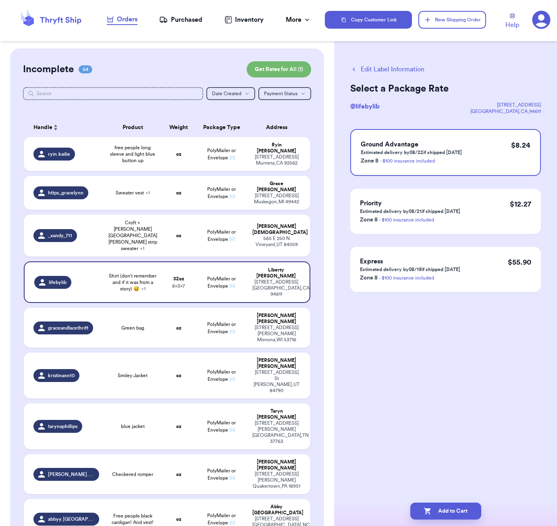
scroll to position [0, 0]
click at [378, 68] on button "Edit Label Information" at bounding box center [387, 69] width 74 height 10
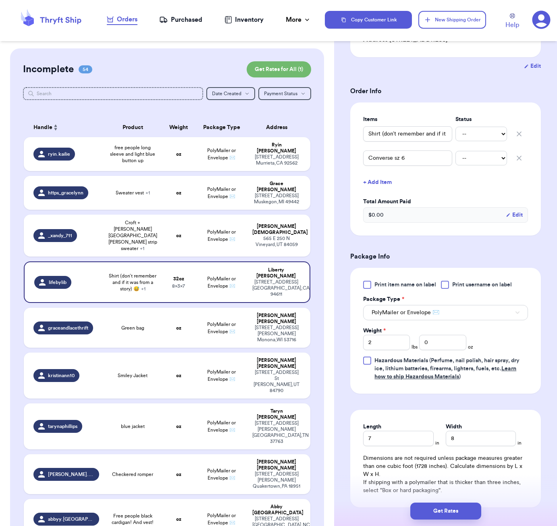
scroll to position [148, 0]
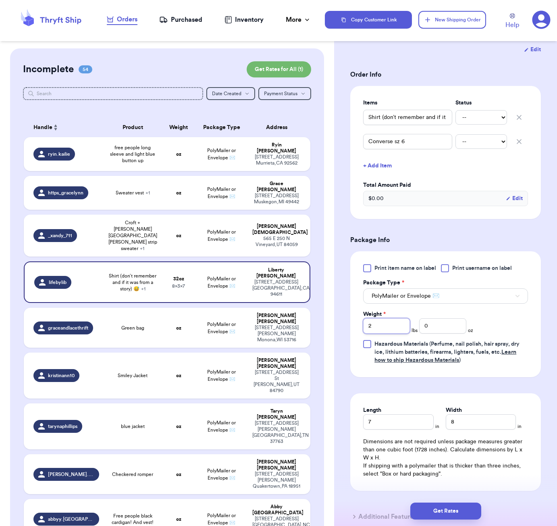
click at [386, 324] on input "2" at bounding box center [386, 325] width 47 height 15
click at [384, 328] on input "Weight *" at bounding box center [386, 325] width 47 height 15
type input "1"
type input "9"
click at [459, 510] on button "Get Rates" at bounding box center [445, 510] width 71 height 17
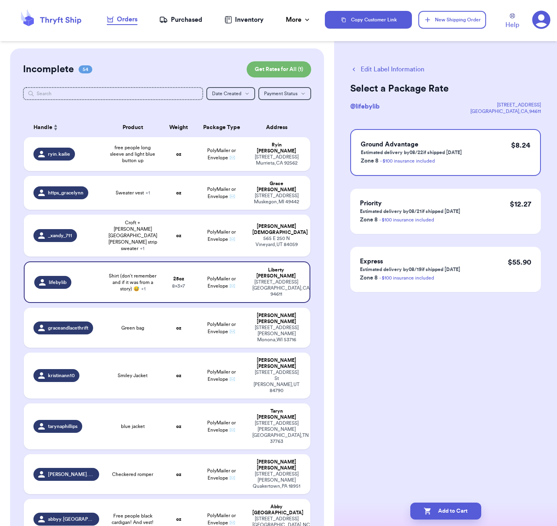
scroll to position [0, 0]
click at [391, 73] on button "Edit Label Information" at bounding box center [387, 69] width 74 height 10
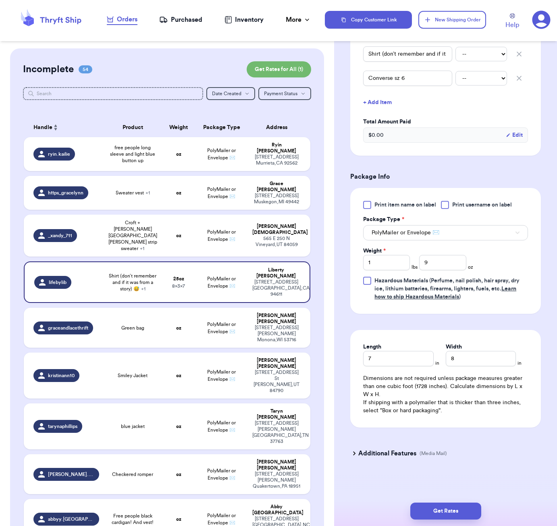
scroll to position [213, 0]
click at [432, 262] on input "9" at bounding box center [442, 262] width 47 height 15
click at [401, 267] on input "1" at bounding box center [386, 262] width 47 height 15
type input "1"
type input "2"
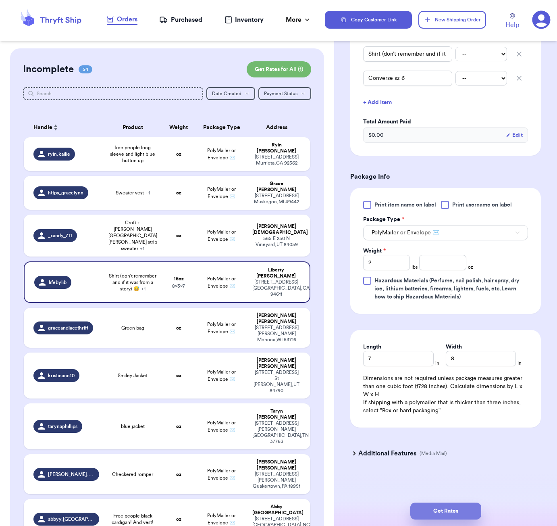
click at [465, 514] on button "Get Rates" at bounding box center [445, 510] width 71 height 17
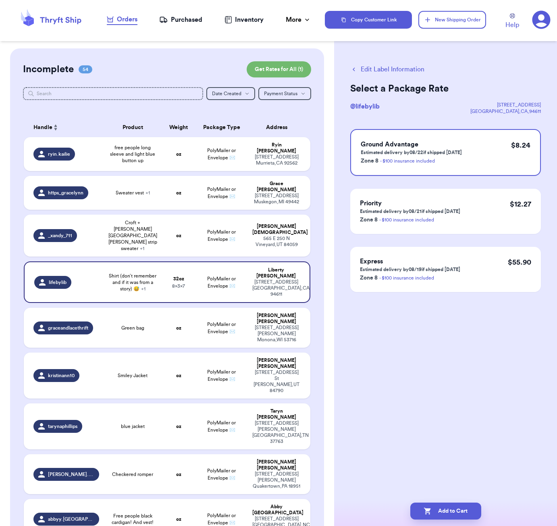
scroll to position [0, 0]
click at [449, 513] on button "Add to Cart" at bounding box center [445, 510] width 71 height 17
checkbox input "true"
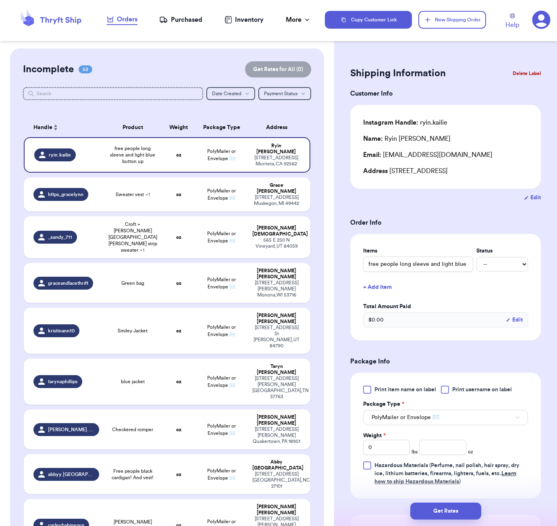
scroll to position [1136, 0]
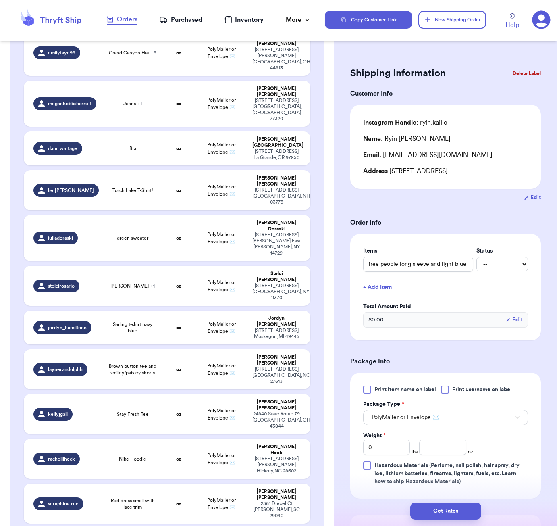
type input "Nike quarter zip"
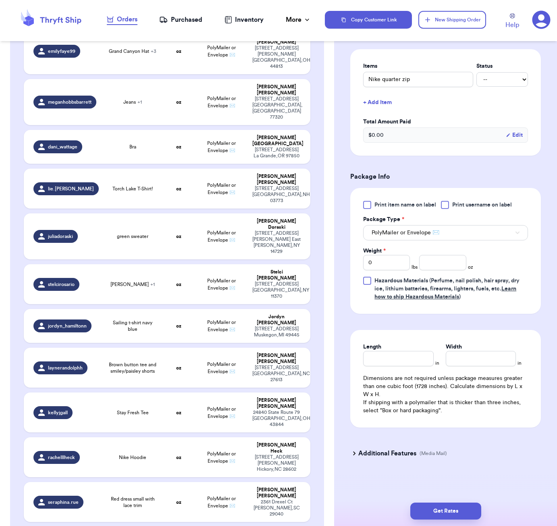
scroll to position [186, 0]
click at [459, 268] on input "number" at bounding box center [442, 262] width 47 height 15
type input "12"
click at [411, 355] on input "Length" at bounding box center [398, 358] width 70 height 15
type input "6"
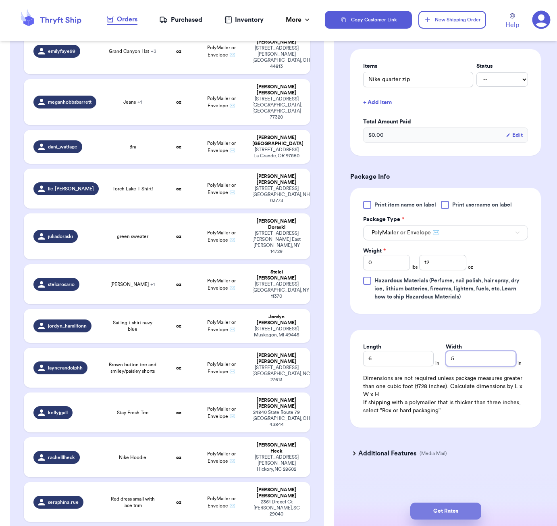
type input "5"
click at [440, 508] on button "Get Rates" at bounding box center [445, 510] width 71 height 17
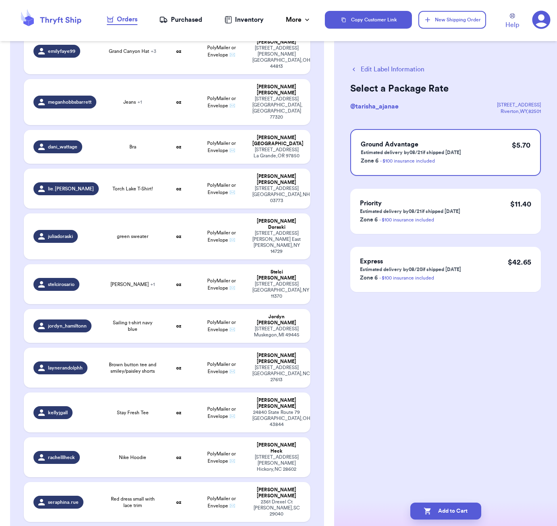
scroll to position [0, 0]
click at [462, 515] on button "Add to Cart" at bounding box center [445, 510] width 71 height 17
checkbox input "true"
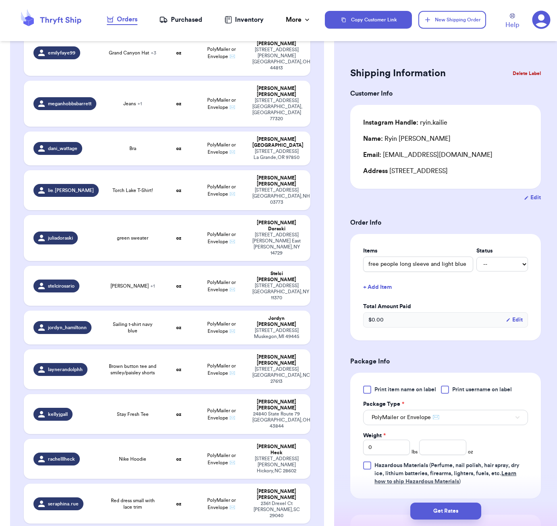
type input "Born to yap crew"
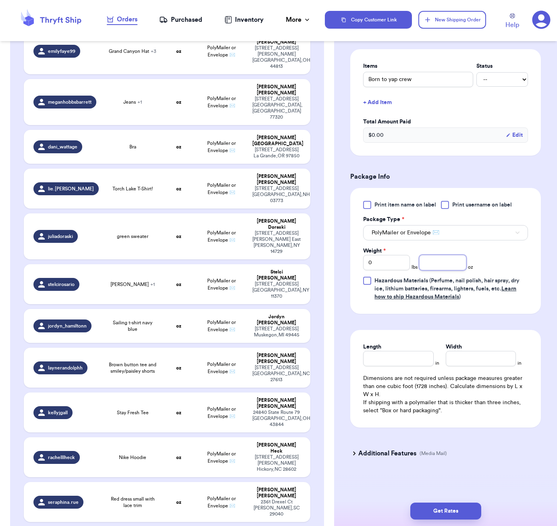
click at [449, 264] on input "number" at bounding box center [442, 262] width 47 height 15
type input "13"
click at [402, 357] on input "Length" at bounding box center [398, 358] width 70 height 15
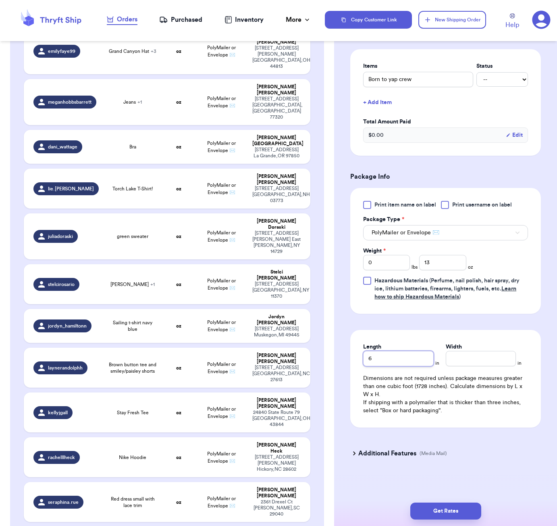
type input "6"
type input "5"
click at [454, 509] on button "Get Rates" at bounding box center [445, 510] width 71 height 17
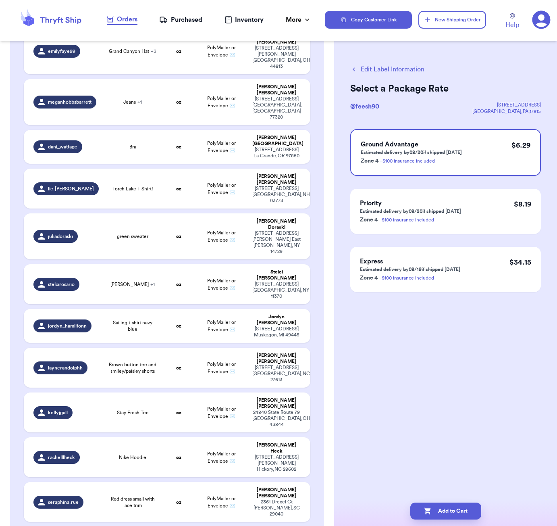
drag, startPoint x: 451, startPoint y: 511, endPoint x: 488, endPoint y: 442, distance: 78.1
click at [451, 511] on button "Add to Cart" at bounding box center [445, 510] width 71 height 17
checkbox input "true"
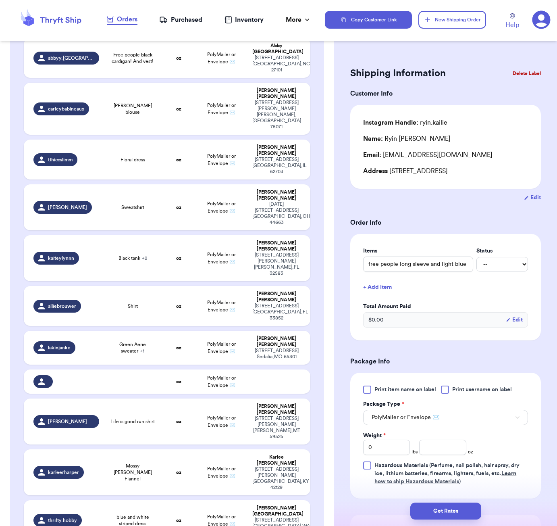
scroll to position [415, 0]
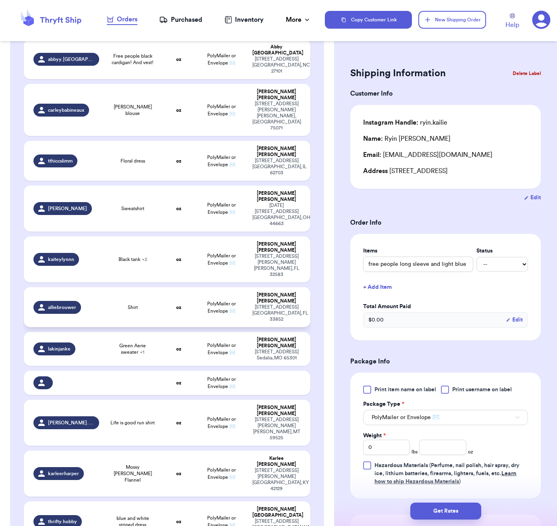
click at [135, 304] on span "Shirt" at bounding box center [133, 307] width 10 height 6
type input "Shirt"
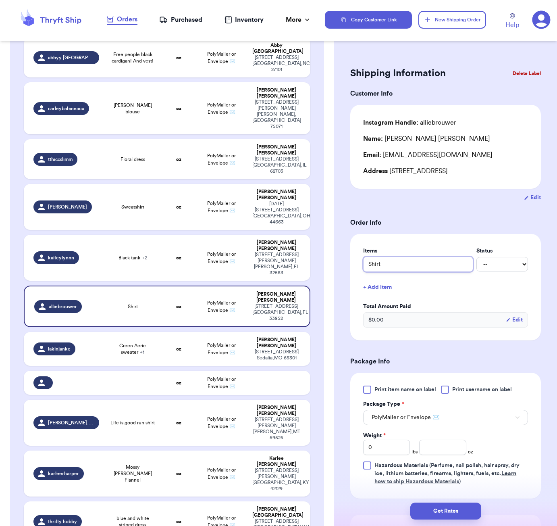
drag, startPoint x: 369, startPoint y: 267, endPoint x: 389, endPoint y: 285, distance: 26.5
click at [369, 267] on input "Shirt" at bounding box center [418, 263] width 110 height 15
type input "FShirt"
type input "FPShirt"
type input "FP Shirt"
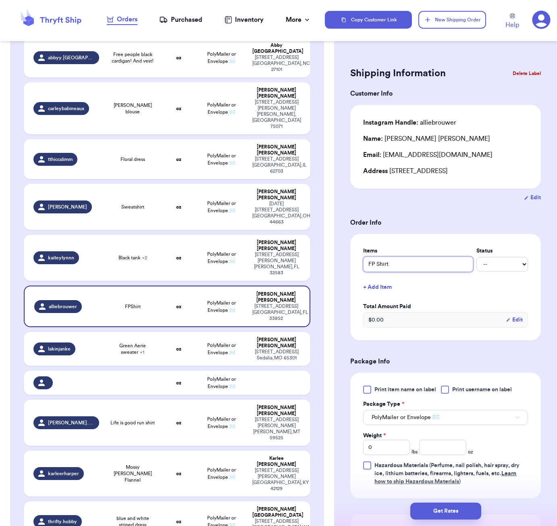
type input "FP Shirt"
click at [385, 291] on button "+ Add Item" at bounding box center [445, 287] width 171 height 18
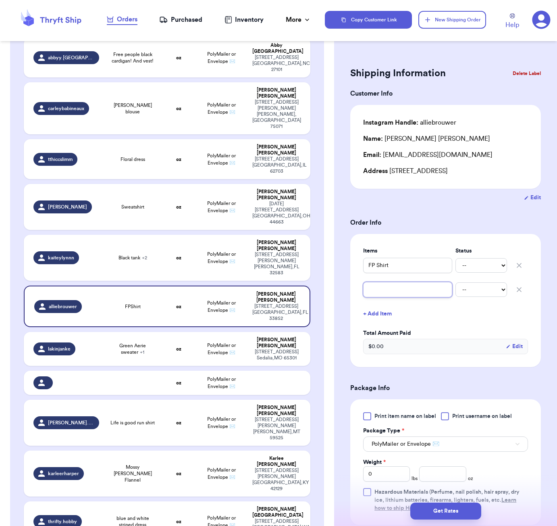
click at [378, 293] on input "text" at bounding box center [407, 289] width 89 height 15
type input "F"
type input "FP"
type input "FP t"
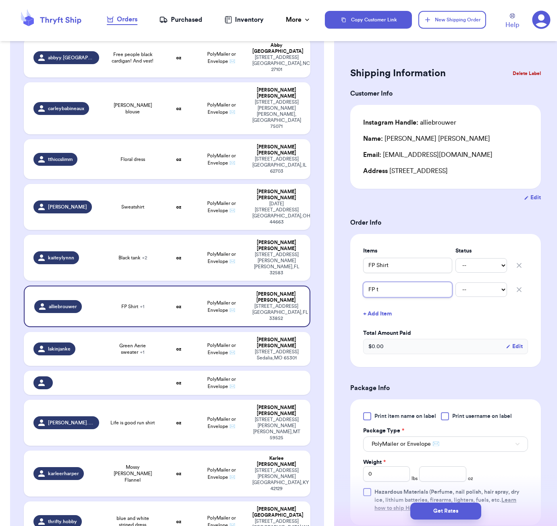
type input "FP ta"
type input "[PERSON_NAME]"
type input "FP tank"
click at [378, 316] on button "+ Add Item" at bounding box center [445, 314] width 171 height 18
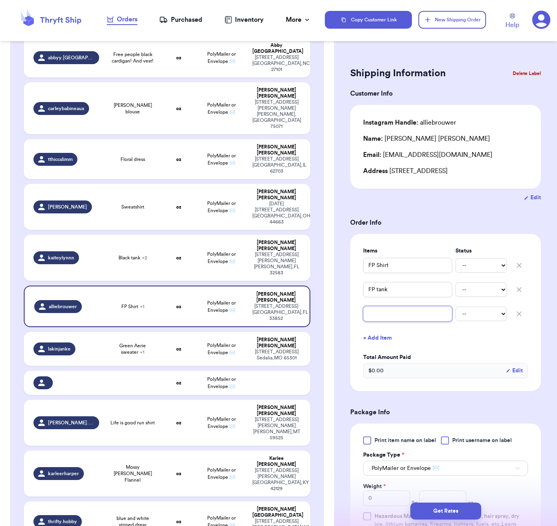
click at [378, 317] on input "text" at bounding box center [407, 313] width 89 height 15
type input "c"
type input "ch"
type input "che"
type input "chec"
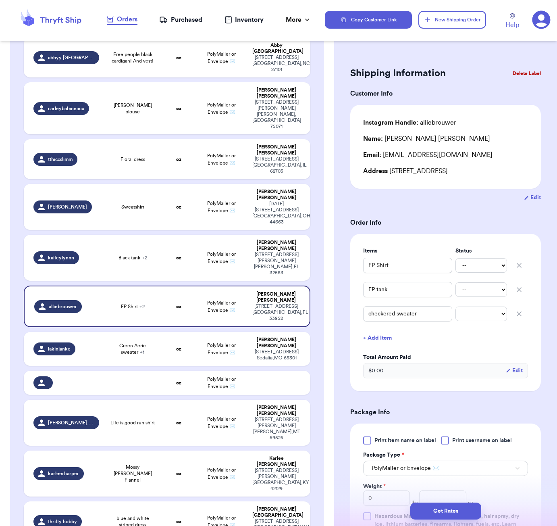
click at [369, 339] on button "+ Add Item" at bounding box center [445, 338] width 171 height 18
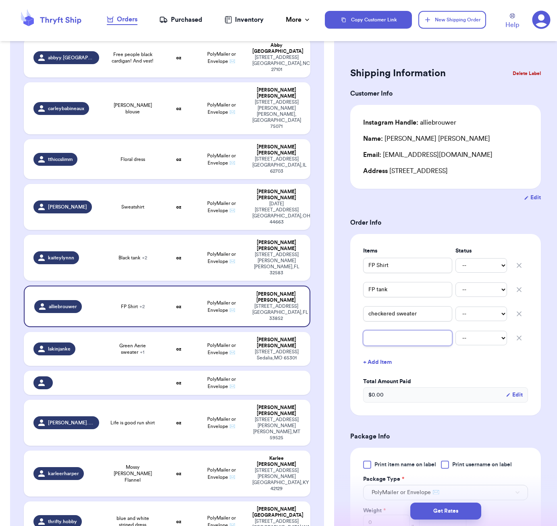
click at [404, 341] on input "text" at bounding box center [407, 337] width 89 height 15
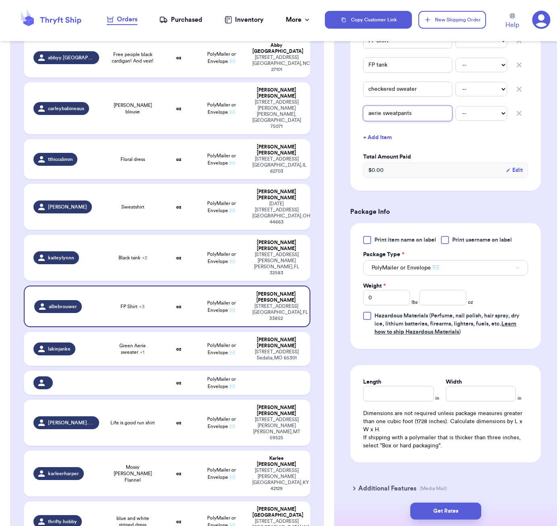
scroll to position [261, 0]
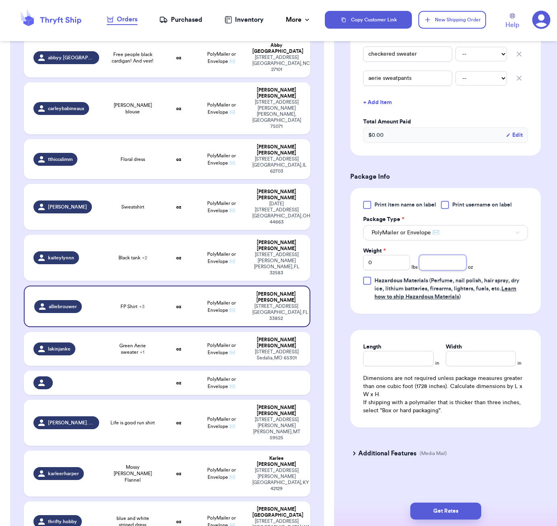
click at [439, 266] on input "number" at bounding box center [442, 262] width 47 height 15
click at [399, 358] on input "Length" at bounding box center [398, 358] width 70 height 15
drag, startPoint x: 465, startPoint y: 506, endPoint x: 477, endPoint y: 490, distance: 19.3
click at [465, 506] on button "Get Rates" at bounding box center [445, 510] width 71 height 17
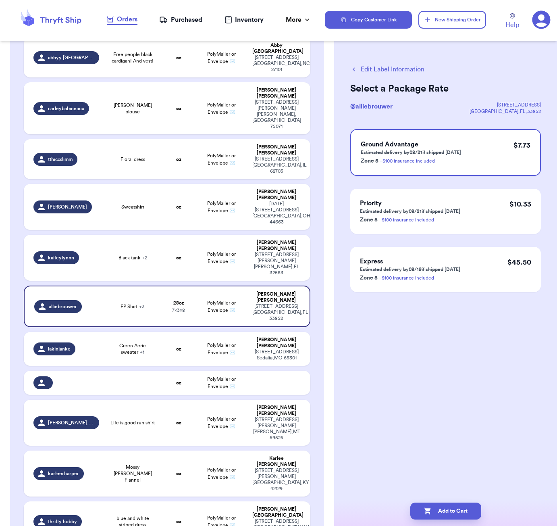
scroll to position [0, 0]
click at [453, 513] on button "Add to Cart" at bounding box center [445, 510] width 71 height 17
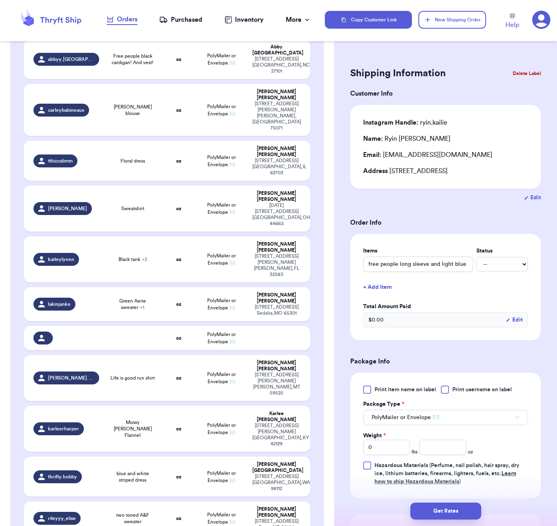
click at [451, 210] on form "Shipping Information Delete Label Customer Info Instagram Handle: ryin.kailie N…" at bounding box center [445, 358] width 191 height 589
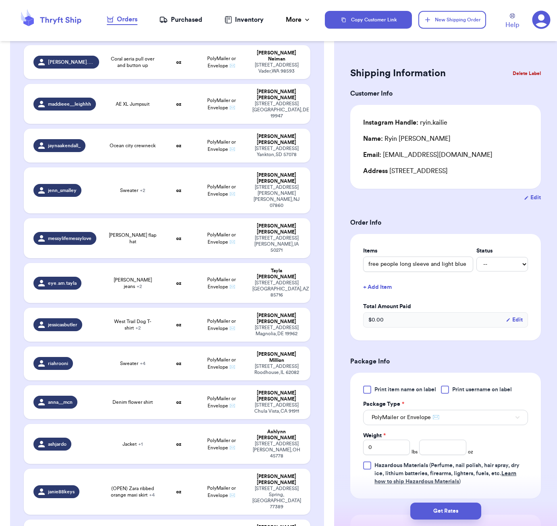
scroll to position [1743, 0]
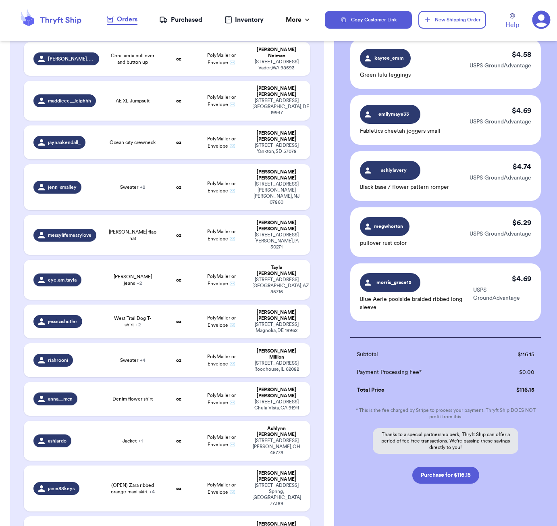
scroll to position [923, 0]
click at [447, 467] on button "Purchase for $116.15" at bounding box center [445, 475] width 67 height 17
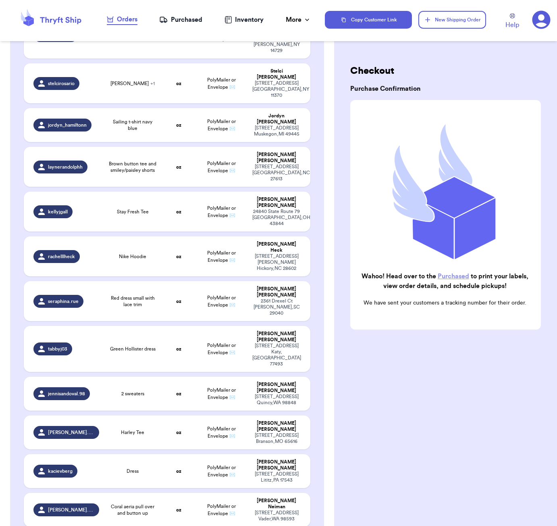
scroll to position [1291, 0]
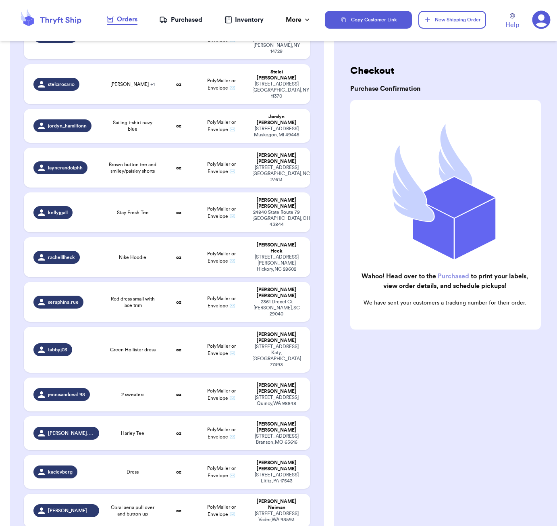
click at [183, 17] on div "Purchased" at bounding box center [180, 20] width 43 height 10
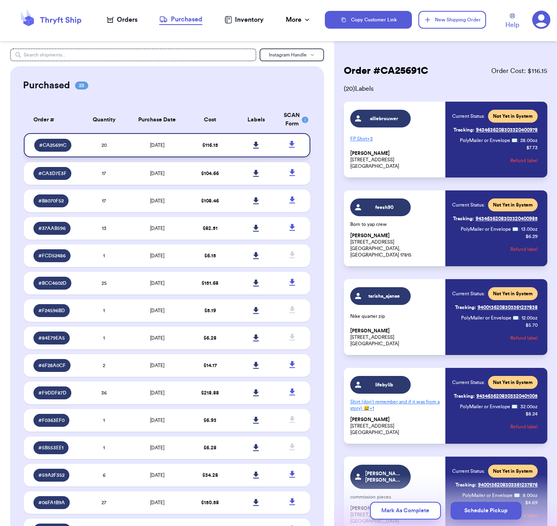
click at [258, 149] on icon at bounding box center [256, 144] width 6 height 7
click at [146, 7] on nav "Orders Purchased Inventory More Stats Completed Orders" at bounding box center [209, 19] width 232 height 27
